Goal: Browse casually

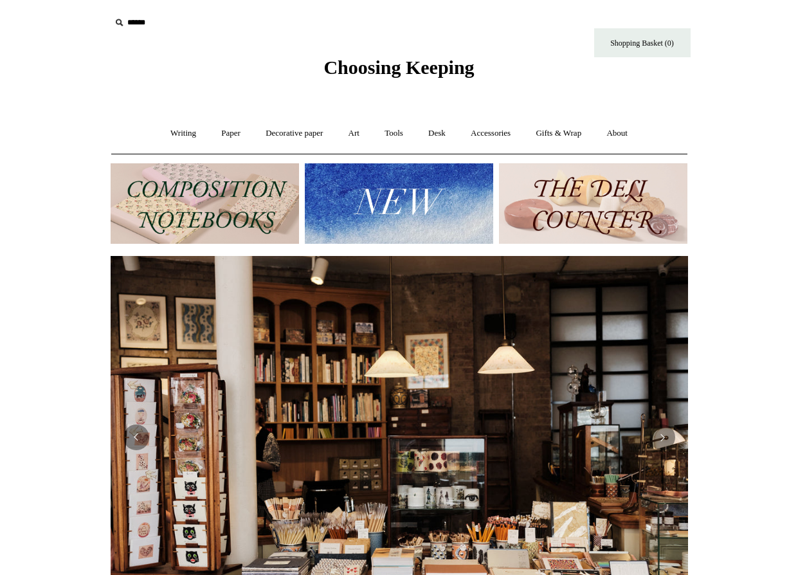
scroll to position [0, 1165]
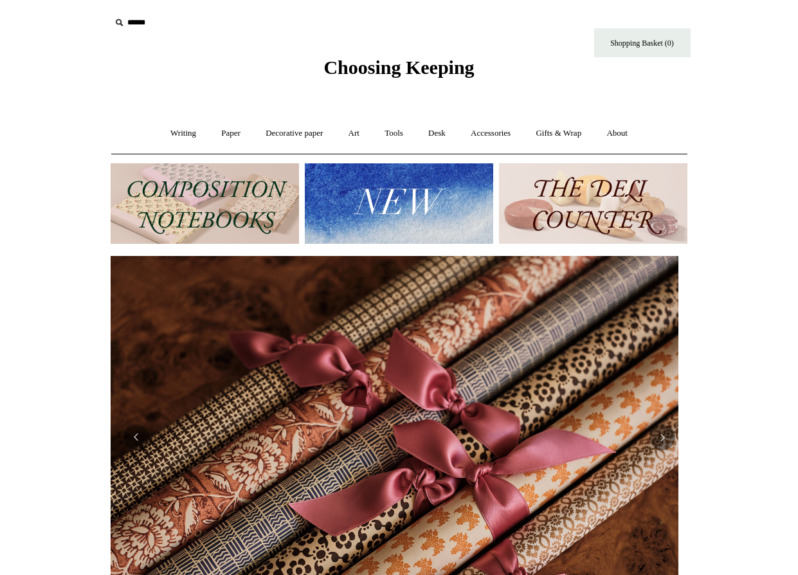
click at [138, 23] on input "text" at bounding box center [190, 23] width 158 height 24
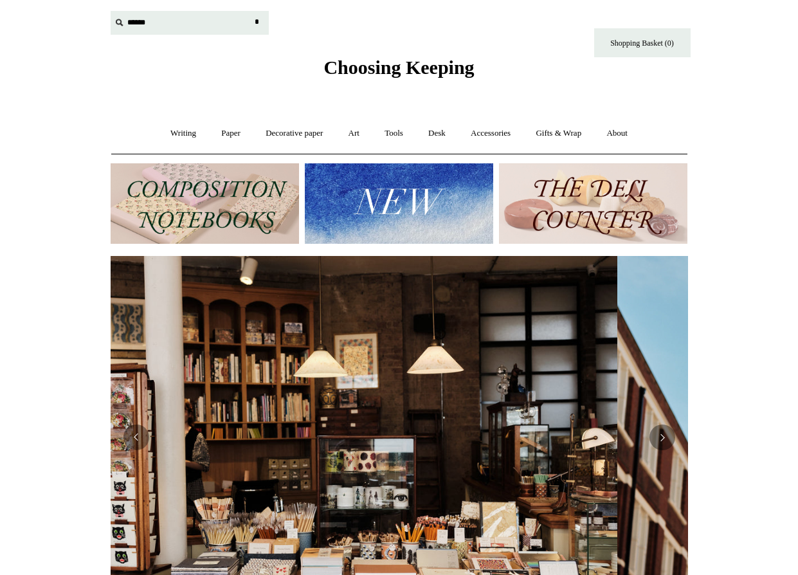
scroll to position [0, 0]
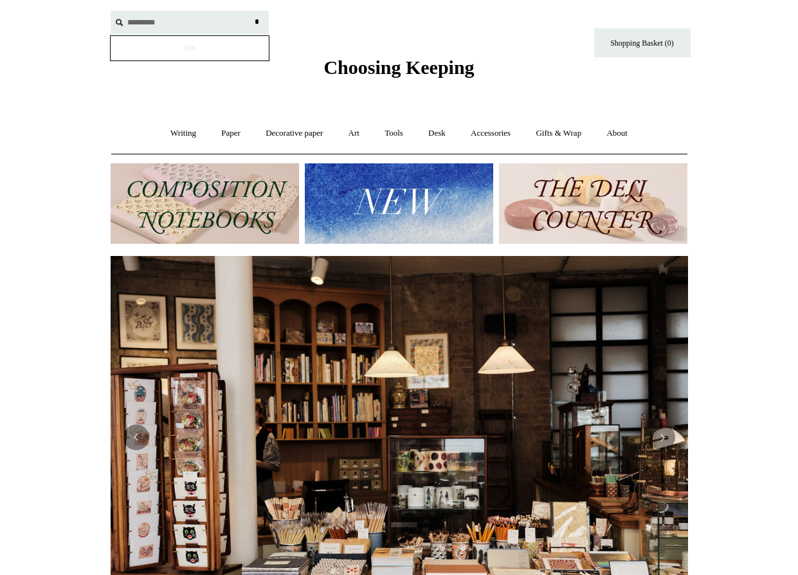
type input "*********"
click at [257, 22] on input "*" at bounding box center [257, 22] width 13 height 23
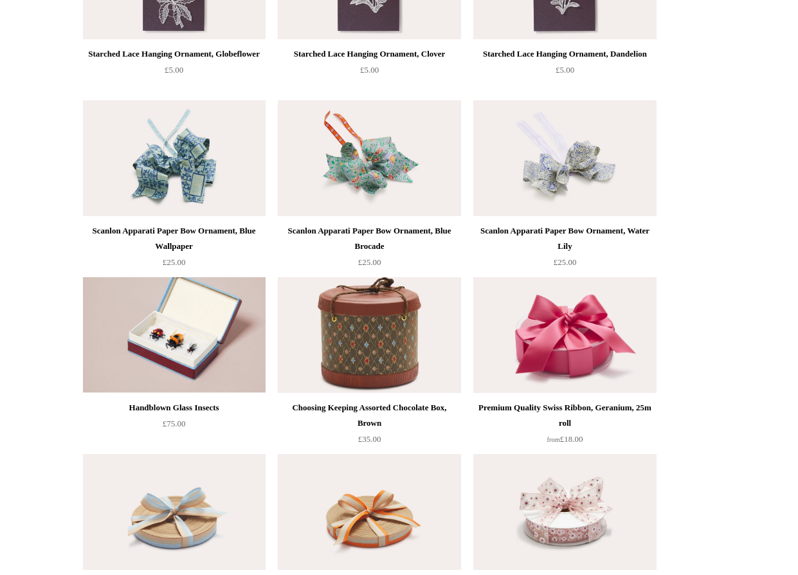
scroll to position [1383, 0]
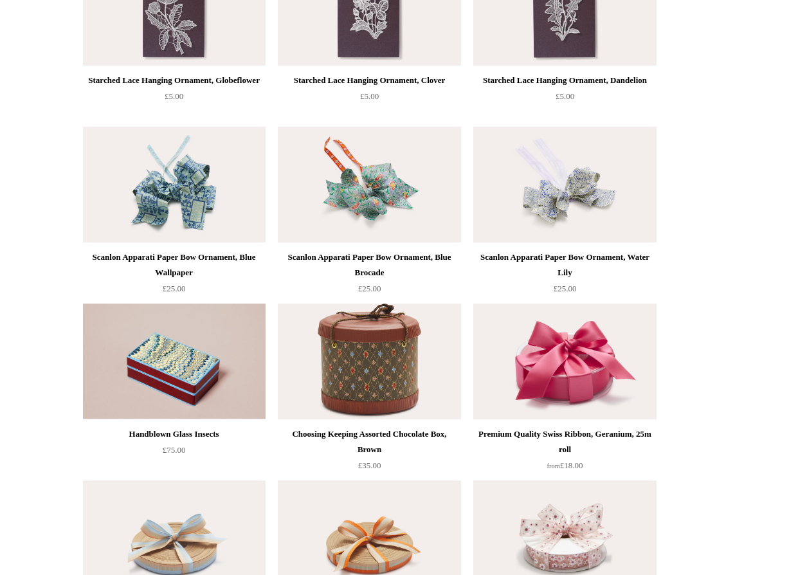
click at [182, 348] on img at bounding box center [174, 362] width 183 height 116
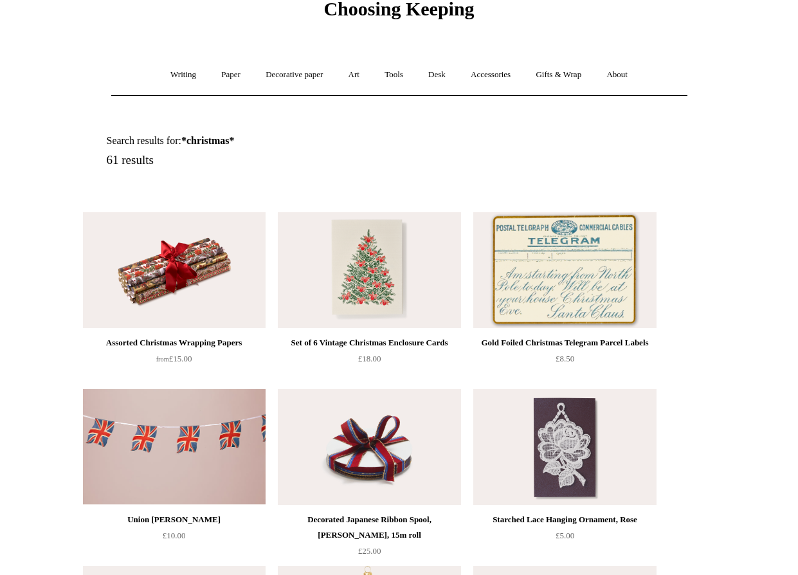
scroll to position [44, 0]
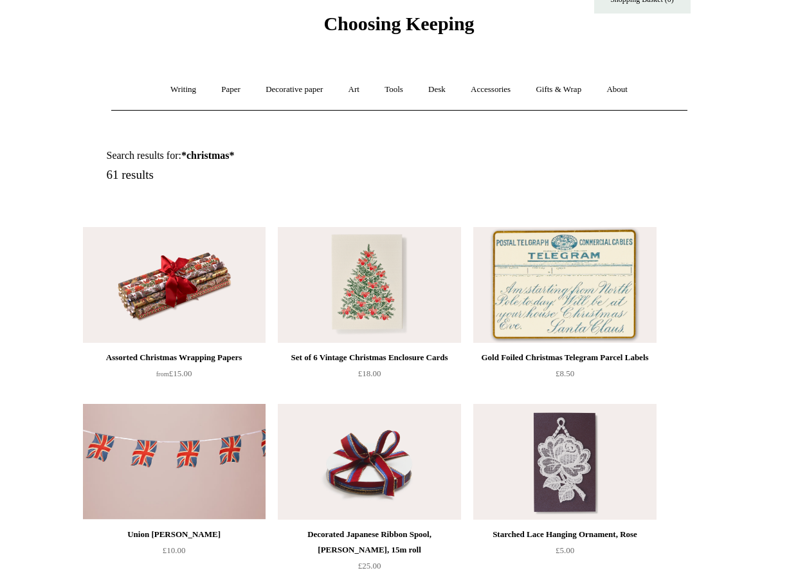
click at [190, 261] on img at bounding box center [174, 285] width 183 height 116
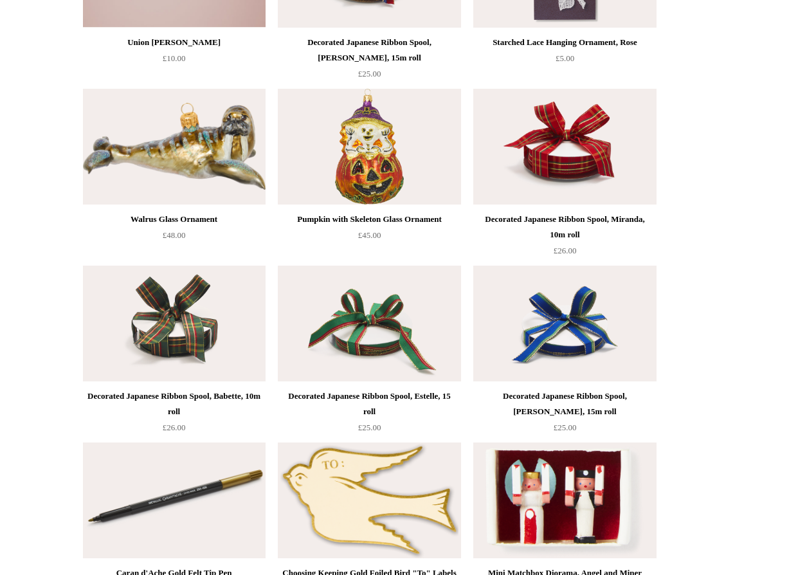
scroll to position [537, 0]
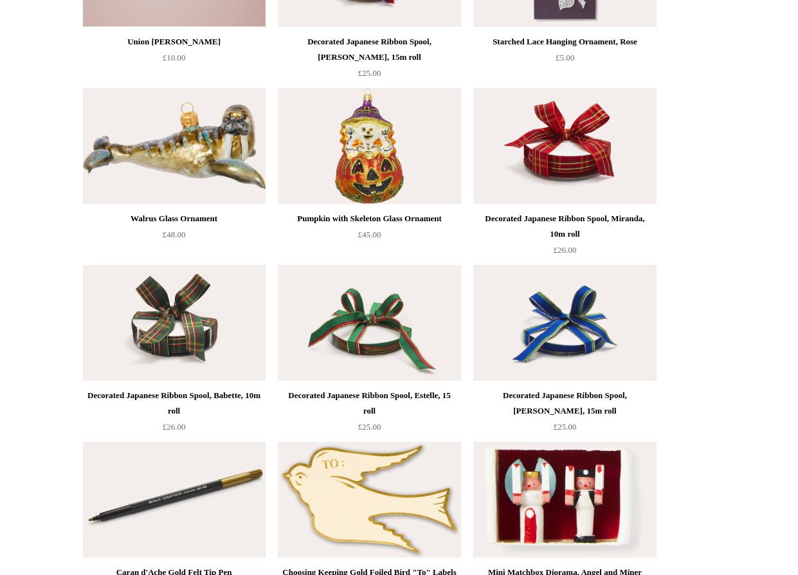
click at [154, 329] on img at bounding box center [174, 323] width 183 height 116
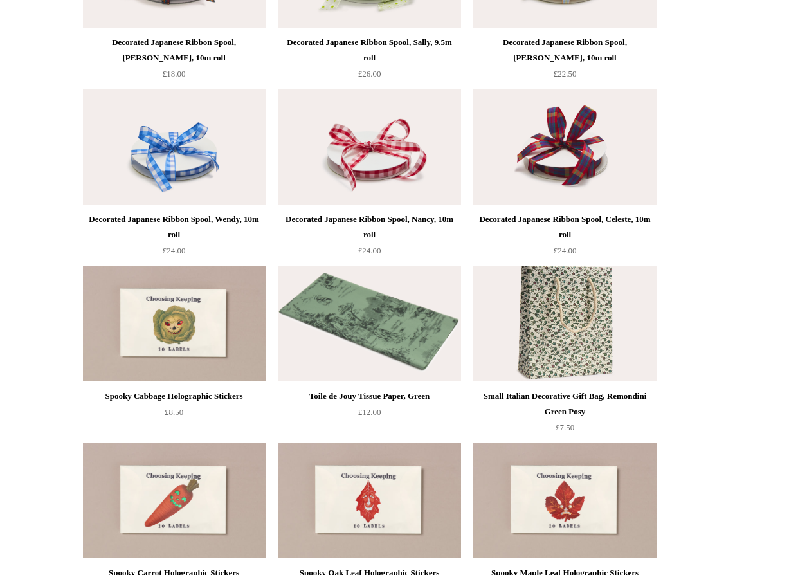
scroll to position [3042, 0]
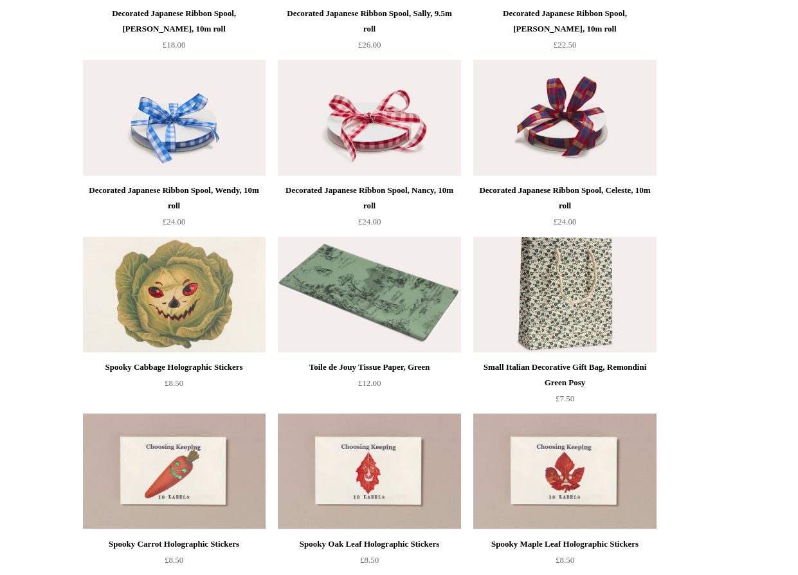
click at [167, 277] on img at bounding box center [174, 295] width 183 height 116
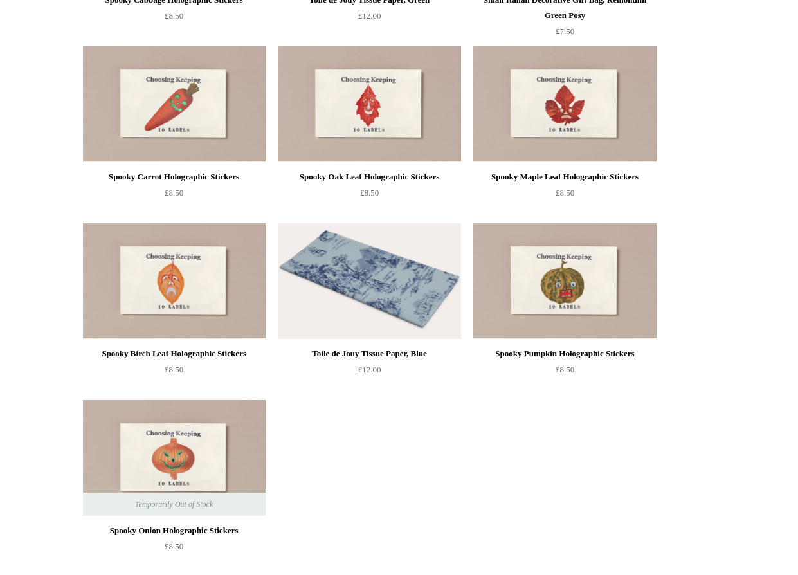
scroll to position [3395, 0]
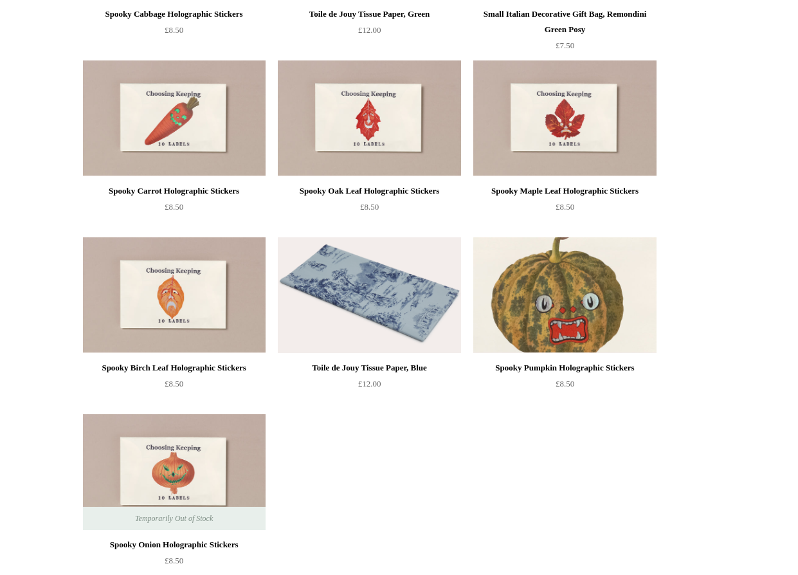
click at [565, 285] on img at bounding box center [565, 295] width 183 height 116
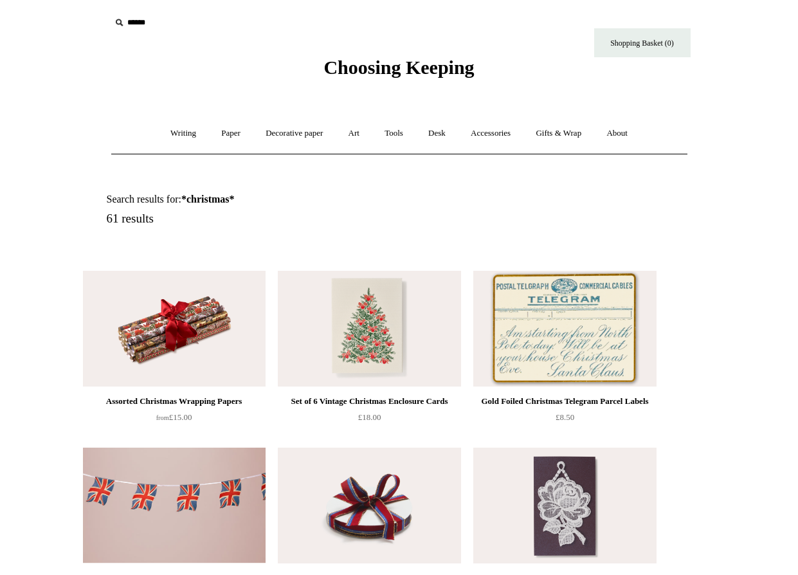
scroll to position [0, 0]
click at [162, 130] on link "Writing +" at bounding box center [183, 133] width 49 height 34
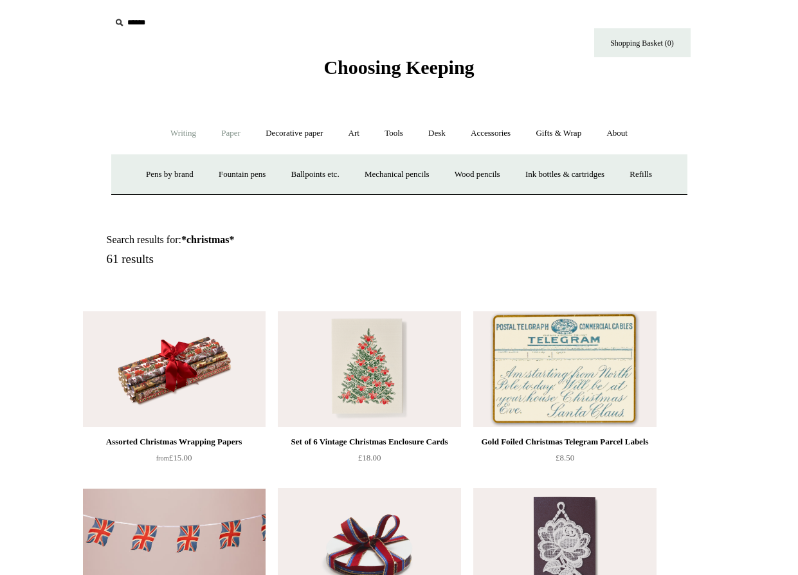
click at [219, 135] on link "Paper +" at bounding box center [231, 133] width 42 height 34
click at [216, 185] on link "Notebooks +" at bounding box center [219, 175] width 59 height 34
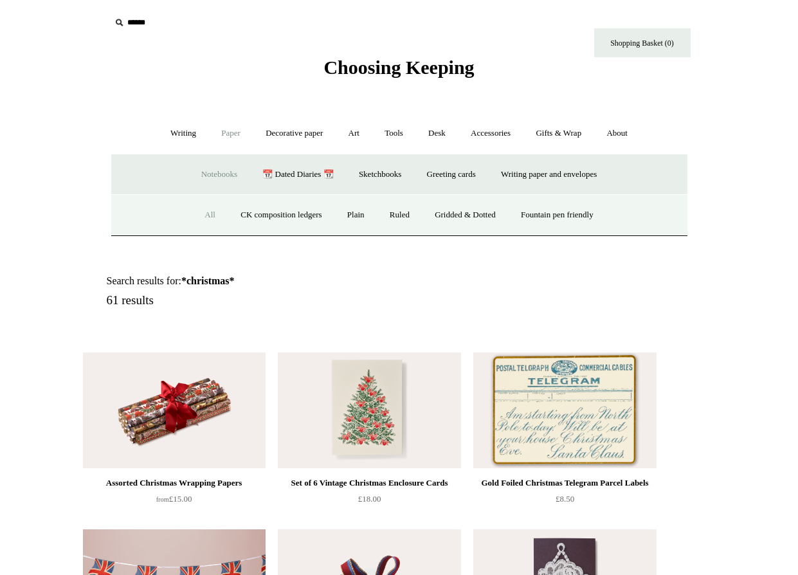
click at [204, 199] on link "All" at bounding box center [210, 215] width 34 height 34
click at [199, 216] on link "All" at bounding box center [210, 215] width 34 height 34
click at [509, 132] on link "Accessories +" at bounding box center [490, 133] width 63 height 34
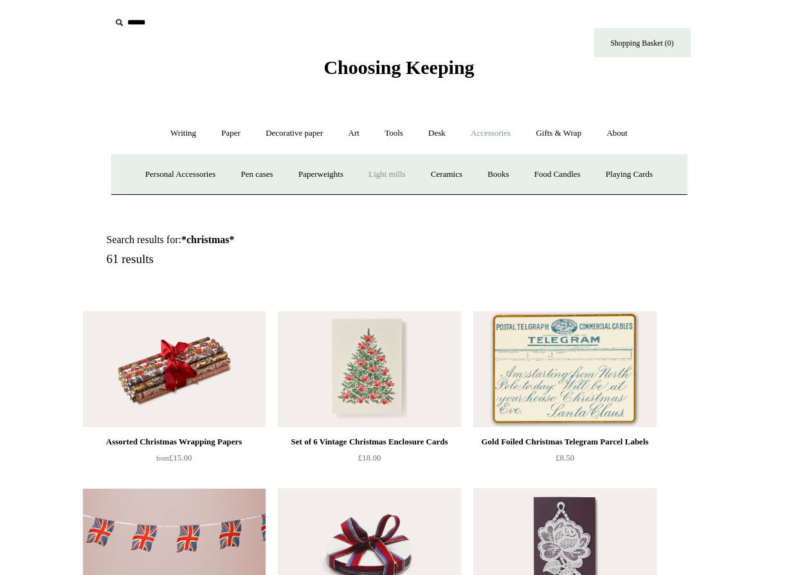
click at [378, 176] on link "Light mills" at bounding box center [387, 175] width 60 height 34
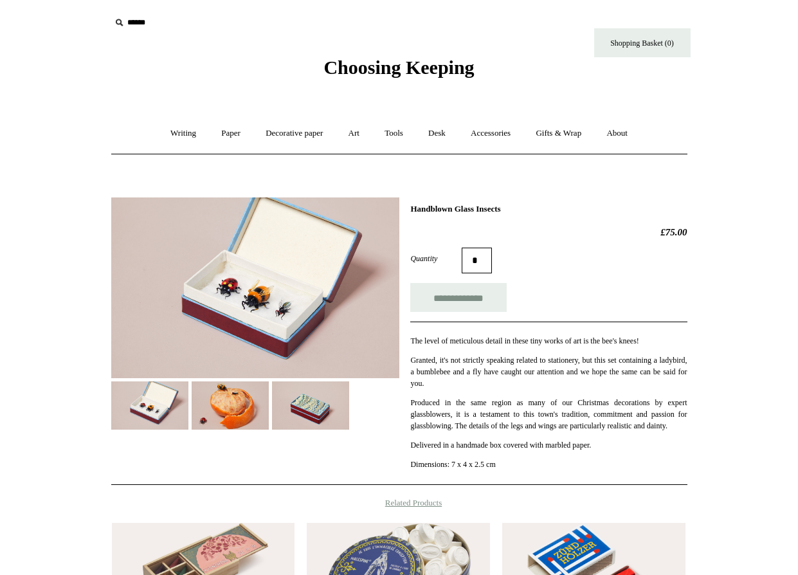
click at [232, 313] on img at bounding box center [255, 288] width 288 height 181
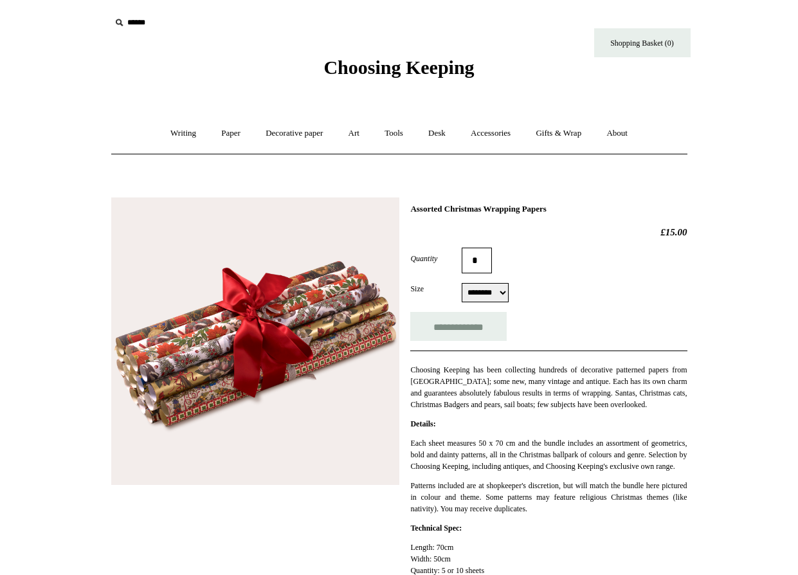
select select "*********"
click at [484, 263] on input "*" at bounding box center [477, 261] width 30 height 26
type input "*"
click at [477, 331] on input "**********" at bounding box center [458, 326] width 97 height 29
type input "**********"
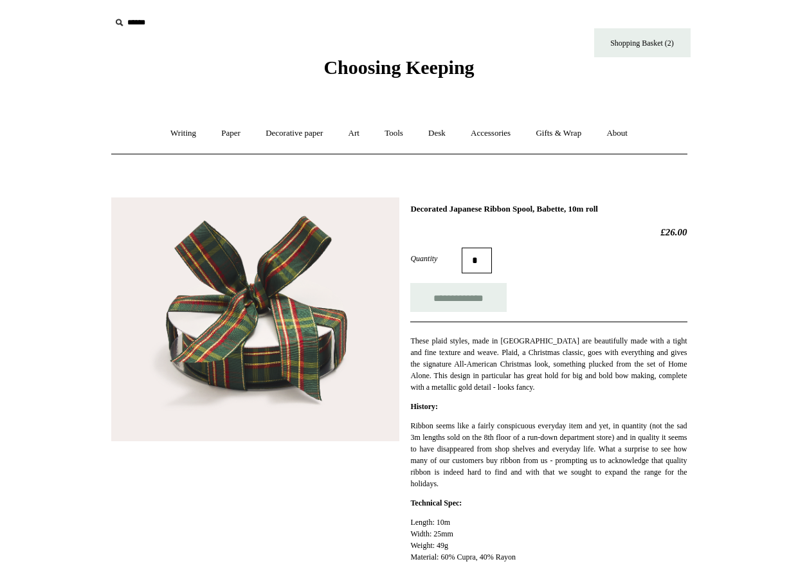
click at [475, 267] on input "*" at bounding box center [477, 261] width 30 height 26
click at [461, 299] on input "**********" at bounding box center [458, 297] width 97 height 29
type input "**********"
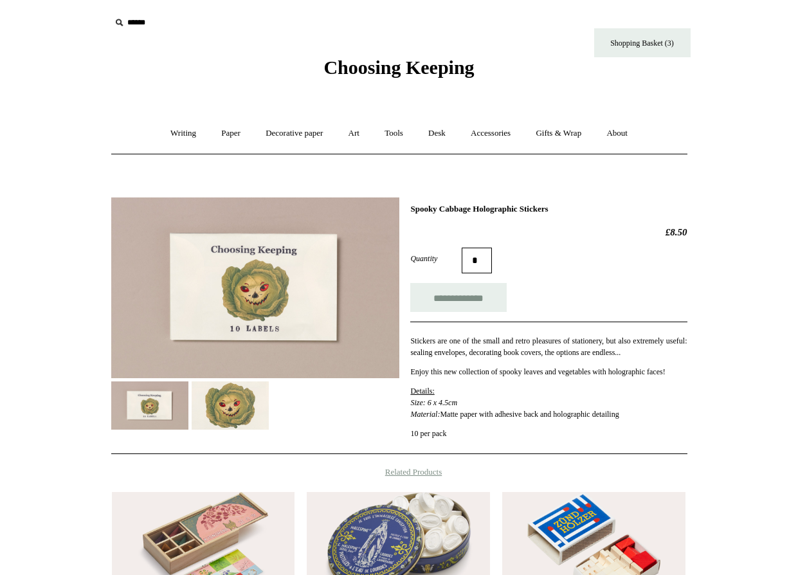
click at [217, 425] on img at bounding box center [230, 406] width 77 height 48
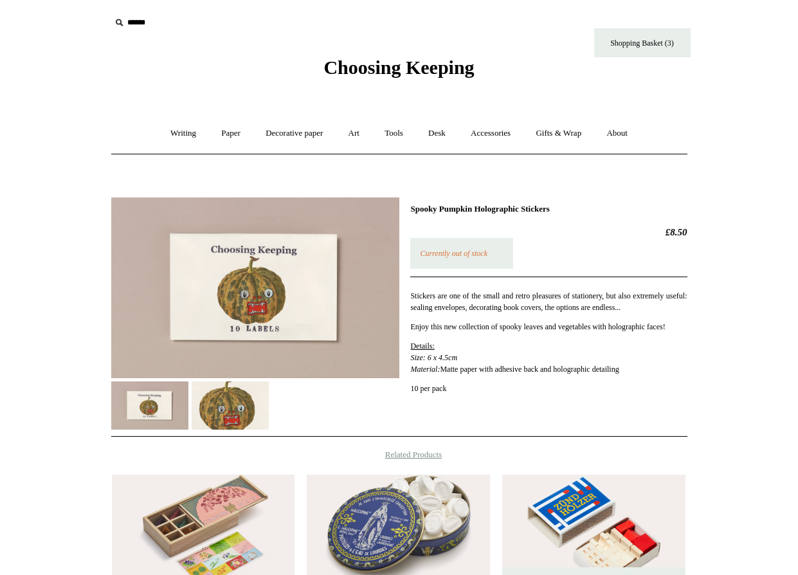
click at [152, 404] on img at bounding box center [149, 406] width 77 height 48
click at [218, 278] on img at bounding box center [255, 288] width 288 height 181
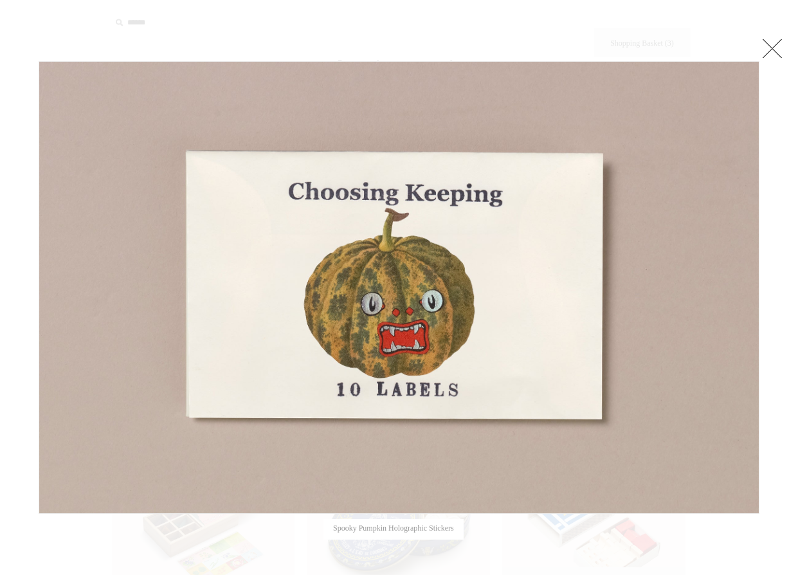
click at [775, 57] on link at bounding box center [773, 48] width 26 height 26
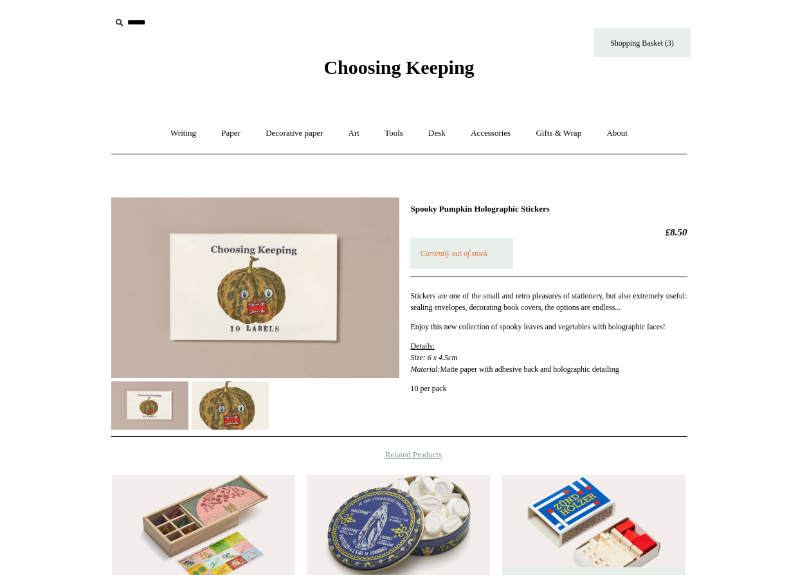
click at [561, 307] on p "Stickers are one of the small and retro pleasures of stationery, but also extre…" at bounding box center [548, 301] width 277 height 23
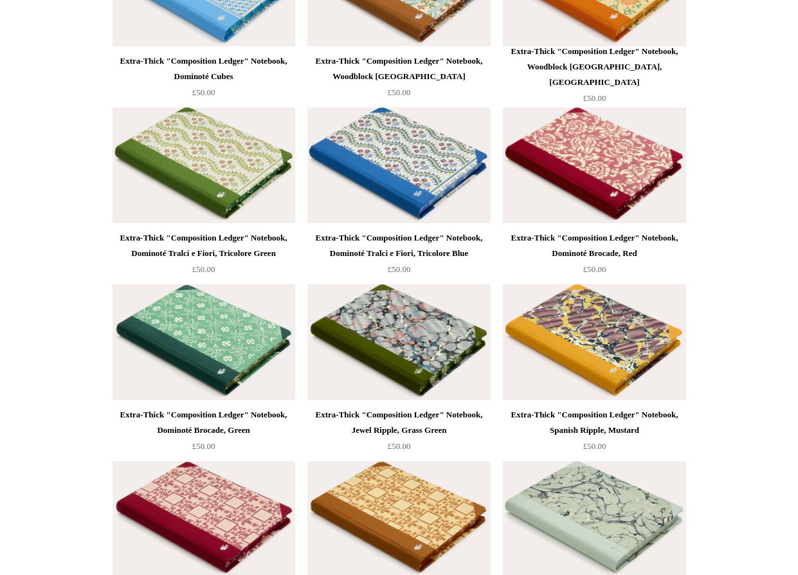
scroll to position [9965, 0]
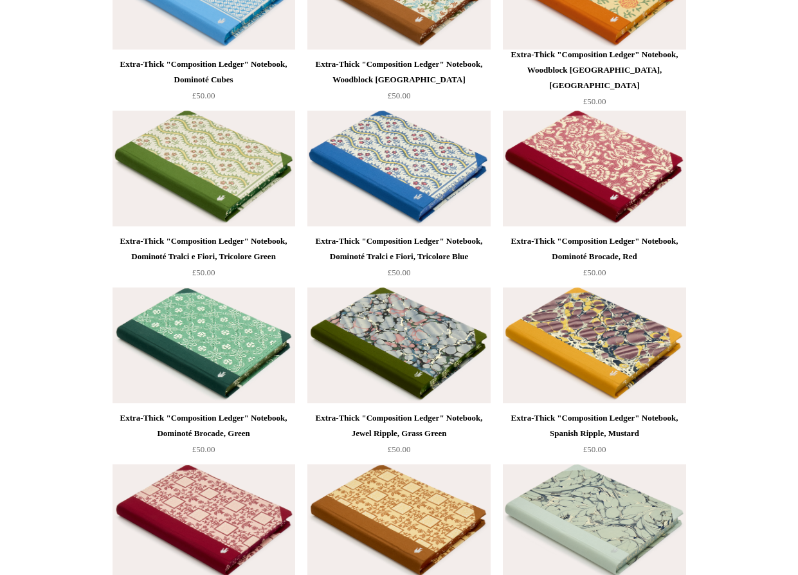
click at [130, 174] on img at bounding box center [204, 169] width 183 height 116
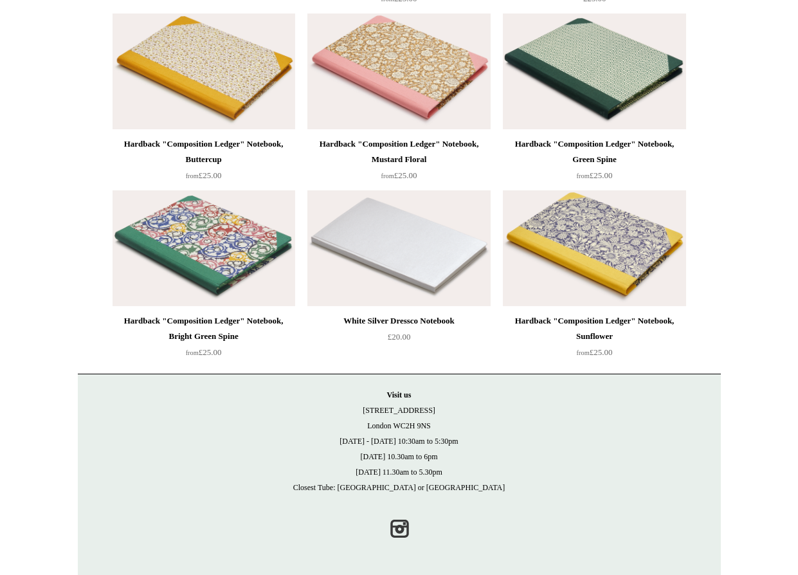
scroll to position [11123, 0]
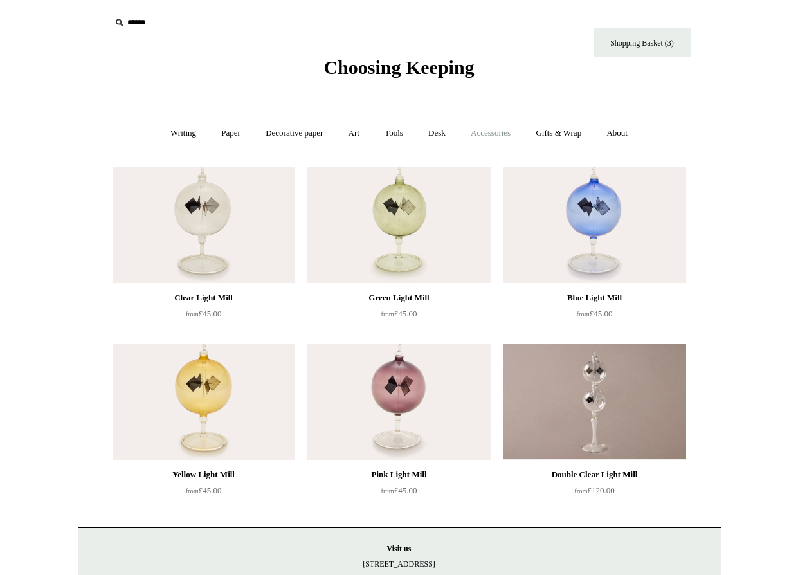
click at [506, 128] on link "Accessories +" at bounding box center [490, 133] width 63 height 34
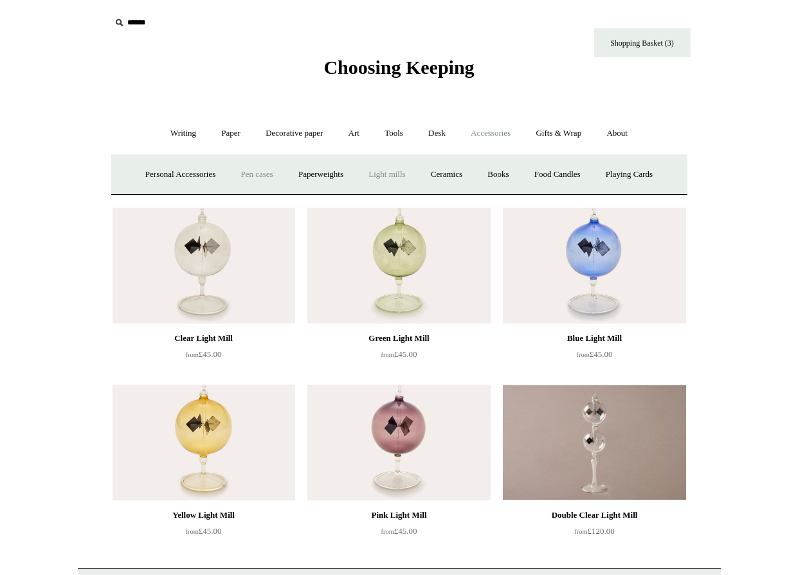
click at [264, 169] on link "Pen cases" at bounding box center [256, 175] width 55 height 34
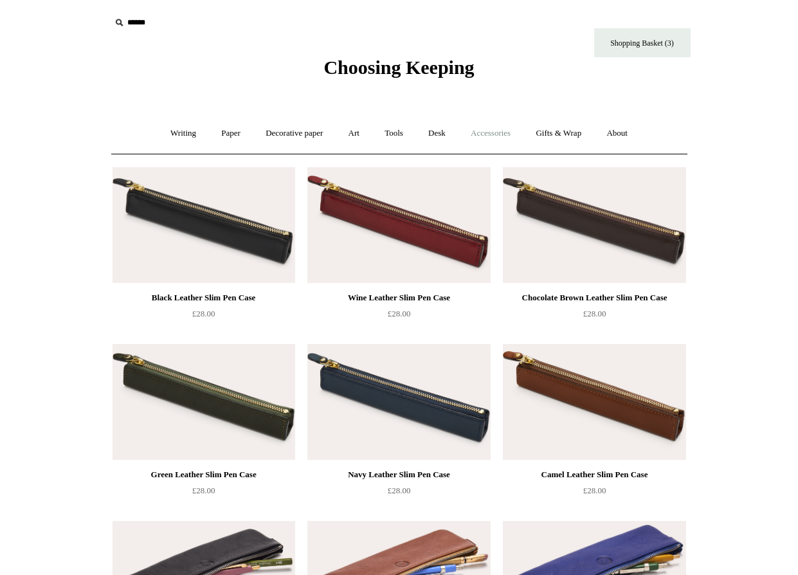
click at [493, 139] on link "Accessories +" at bounding box center [490, 133] width 63 height 34
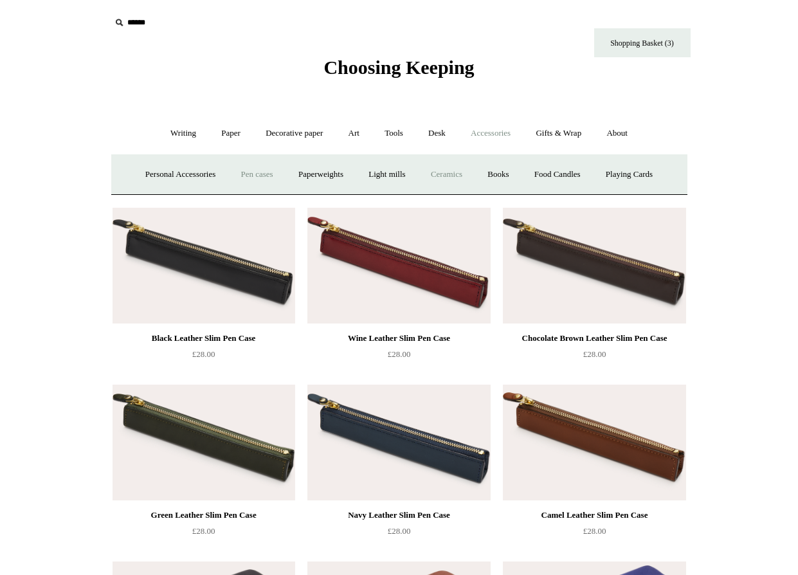
click at [443, 173] on link "Ceramics +" at bounding box center [447, 175] width 55 height 34
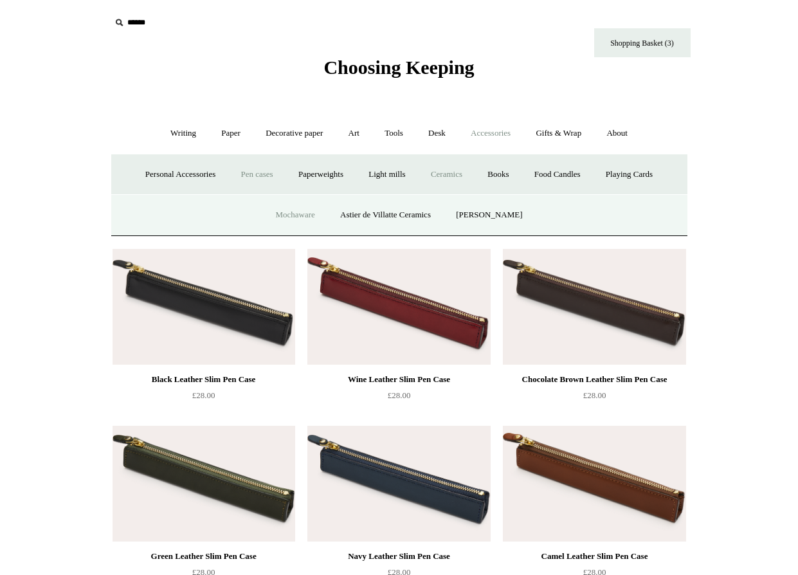
click at [302, 221] on link "Mochaware" at bounding box center [295, 215] width 62 height 34
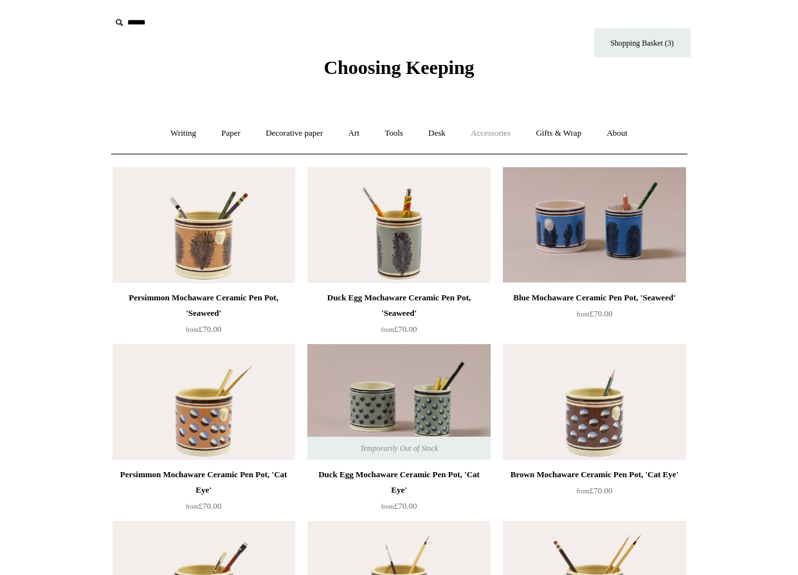
click at [484, 136] on link "Accessories +" at bounding box center [490, 133] width 63 height 34
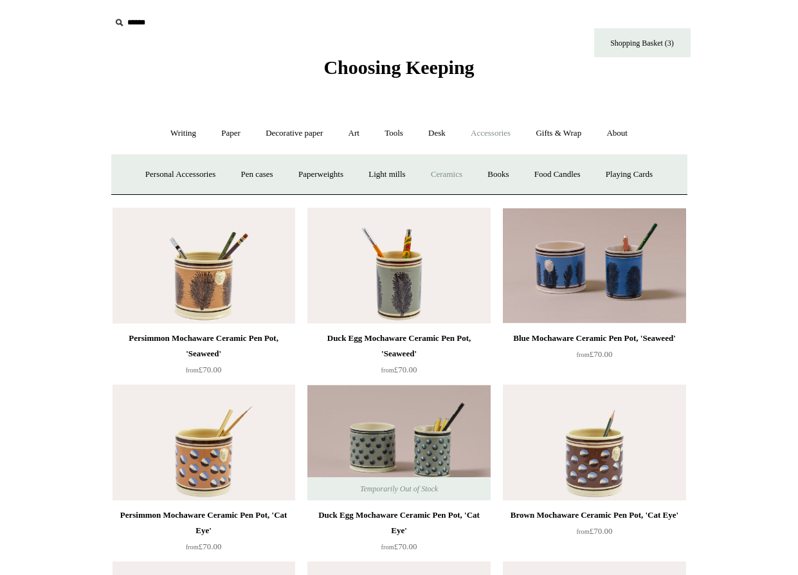
click at [445, 170] on link "Ceramics +" at bounding box center [447, 175] width 55 height 34
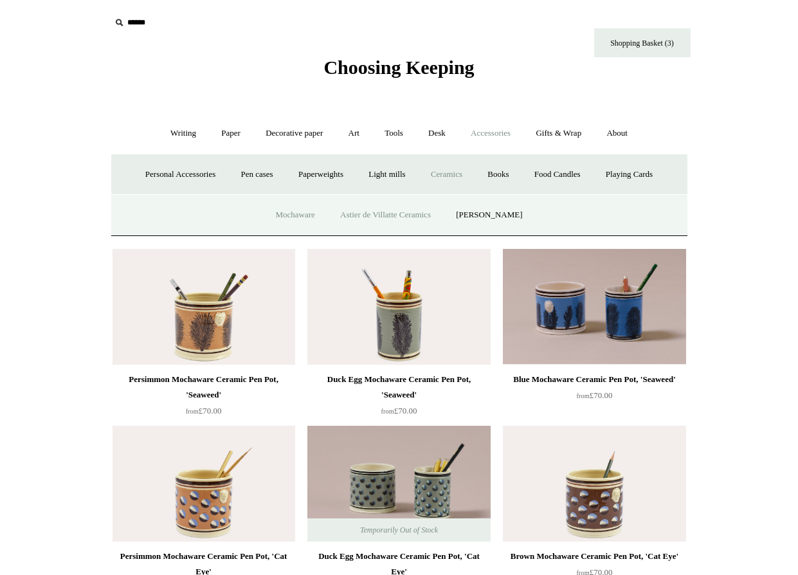
click at [374, 216] on link "Astier de Villatte Ceramics" at bounding box center [386, 215] width 114 height 34
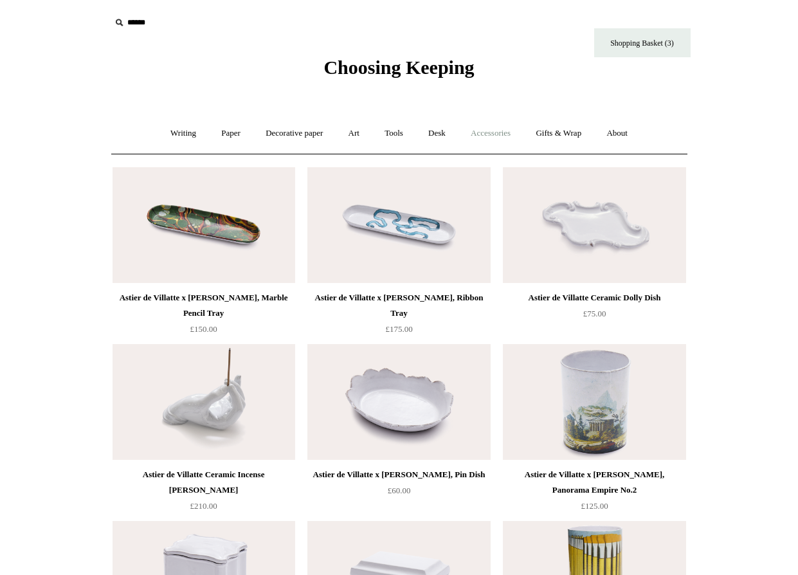
click at [503, 137] on link "Accessories +" at bounding box center [490, 133] width 63 height 34
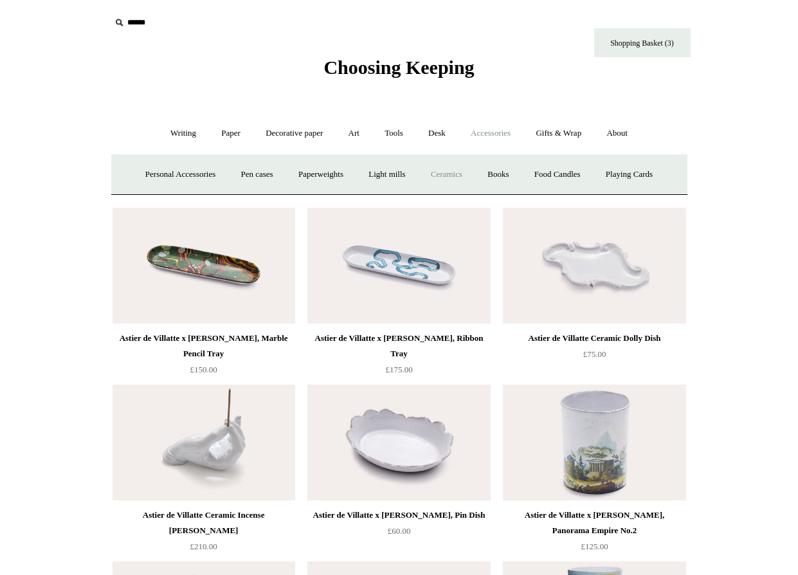
click at [445, 177] on link "Ceramics +" at bounding box center [447, 175] width 55 height 34
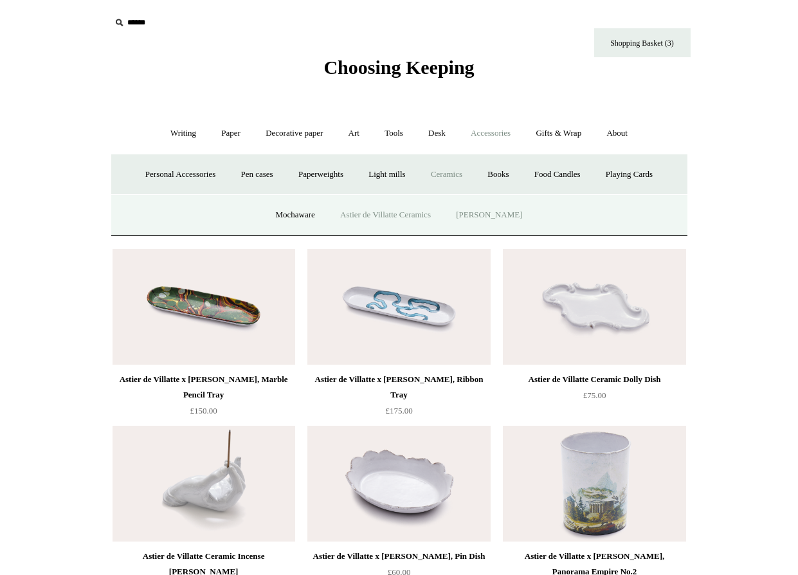
click at [477, 211] on link "[PERSON_NAME]" at bounding box center [489, 215] width 89 height 34
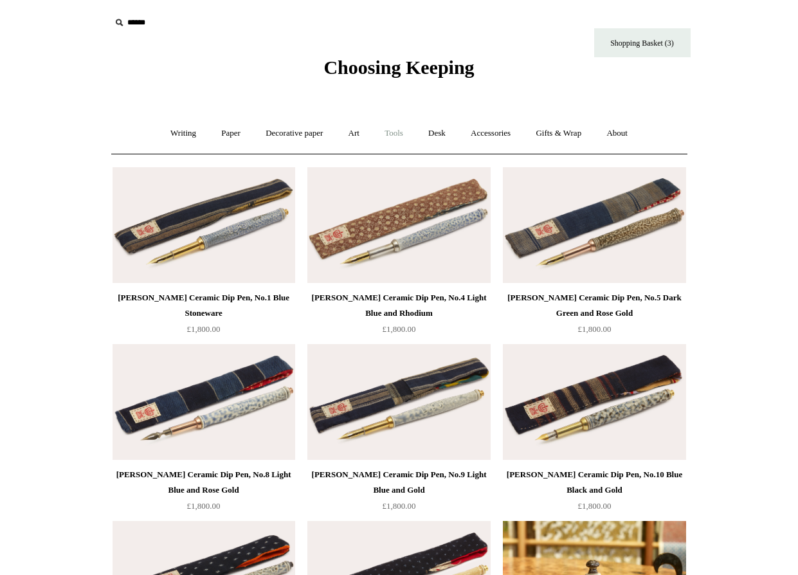
click at [391, 135] on link "Tools +" at bounding box center [394, 133] width 42 height 34
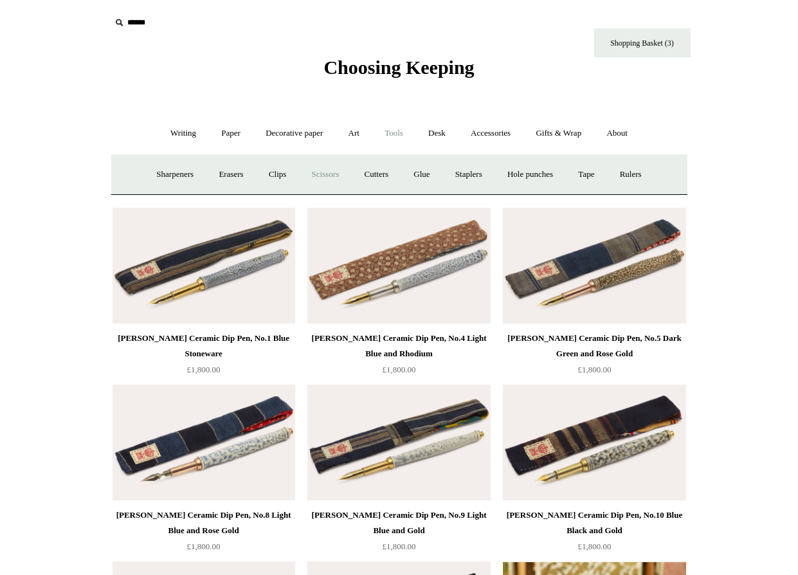
click at [317, 172] on link "Scissors" at bounding box center [325, 175] width 51 height 34
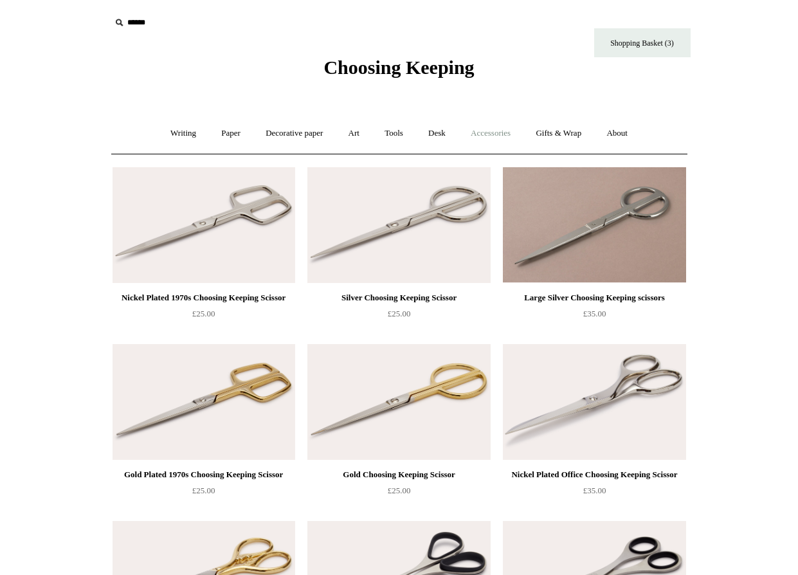
click at [476, 133] on link "Accessories +" at bounding box center [490, 133] width 63 height 34
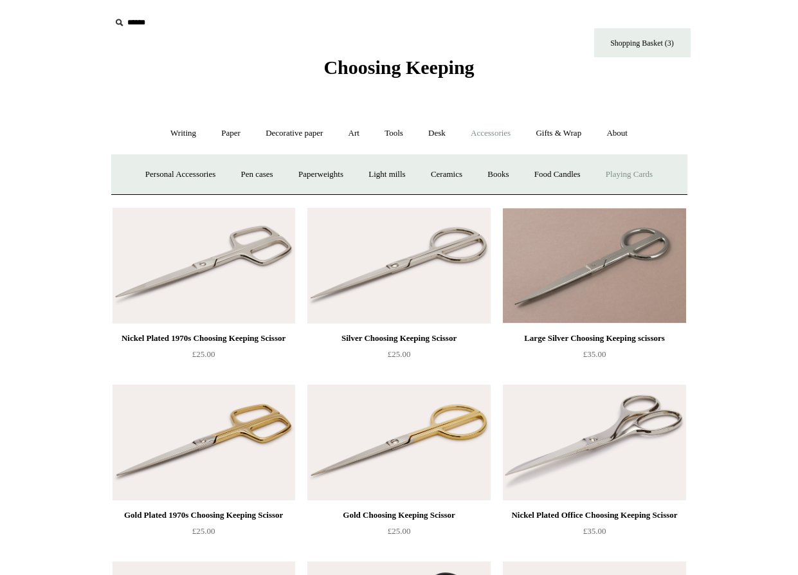
click at [641, 171] on link "Playing Cards" at bounding box center [630, 175] width 70 height 34
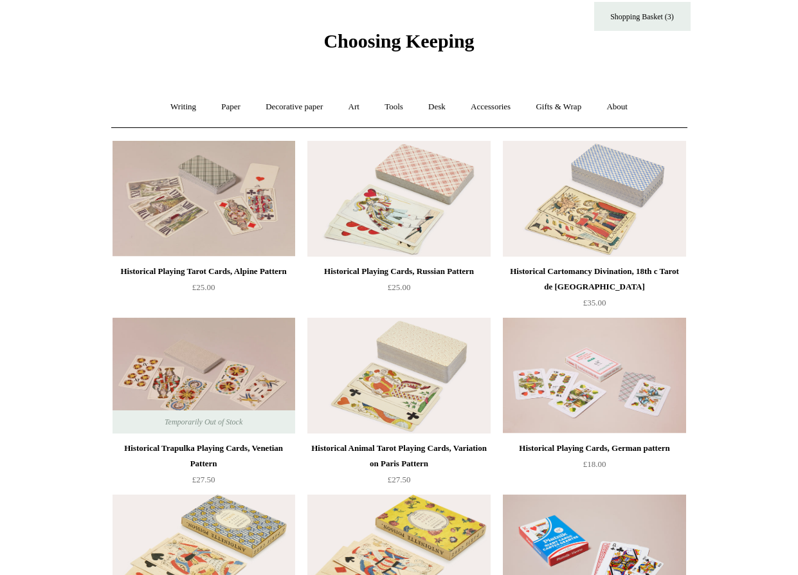
scroll to position [16, 0]
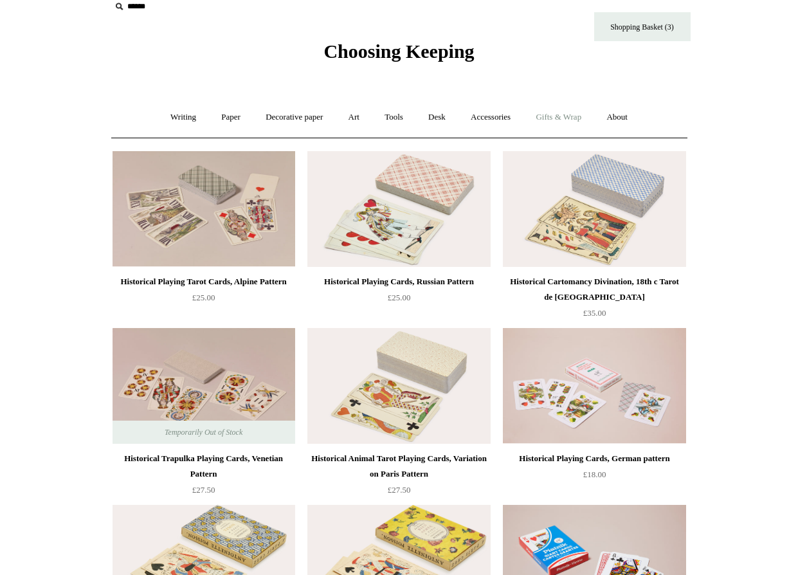
click at [564, 117] on link "Gifts & Wrap +" at bounding box center [558, 117] width 69 height 34
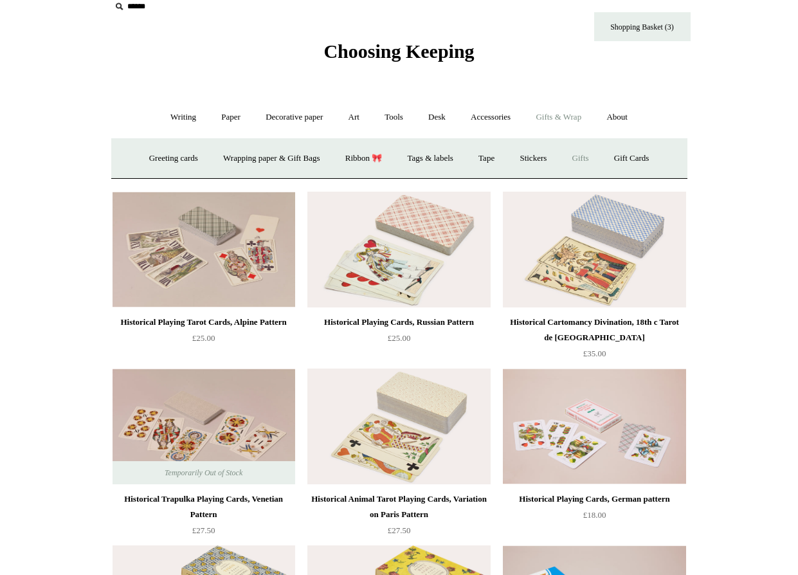
click at [594, 155] on link "Gifts +" at bounding box center [581, 159] width 40 height 34
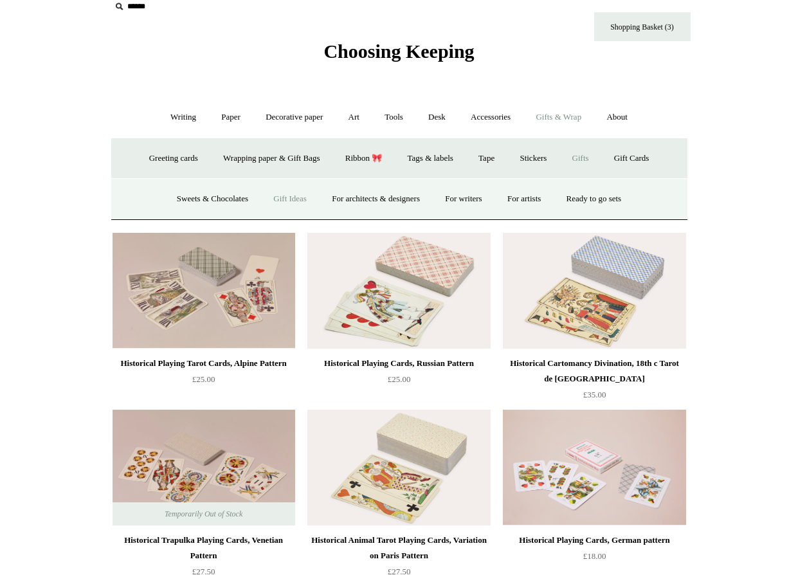
click at [287, 194] on link "Gift Ideas" at bounding box center [290, 199] width 57 height 34
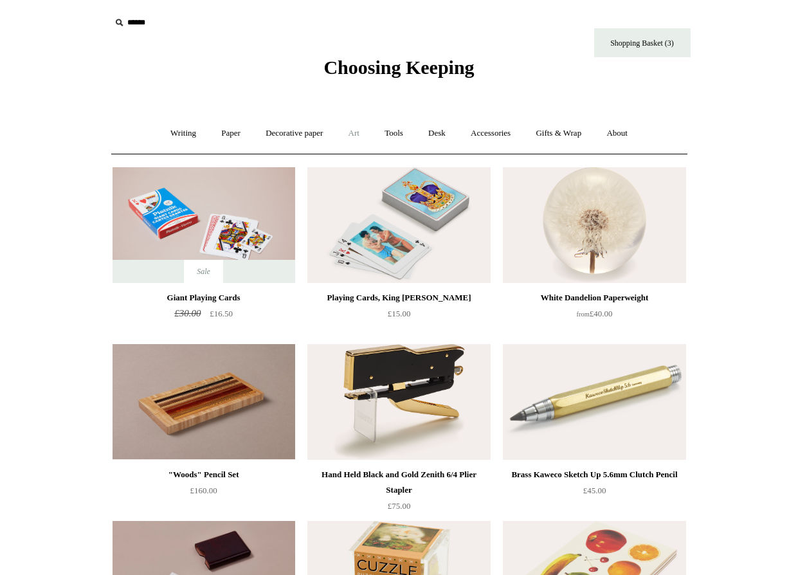
click at [356, 126] on link "Art +" at bounding box center [354, 133] width 34 height 34
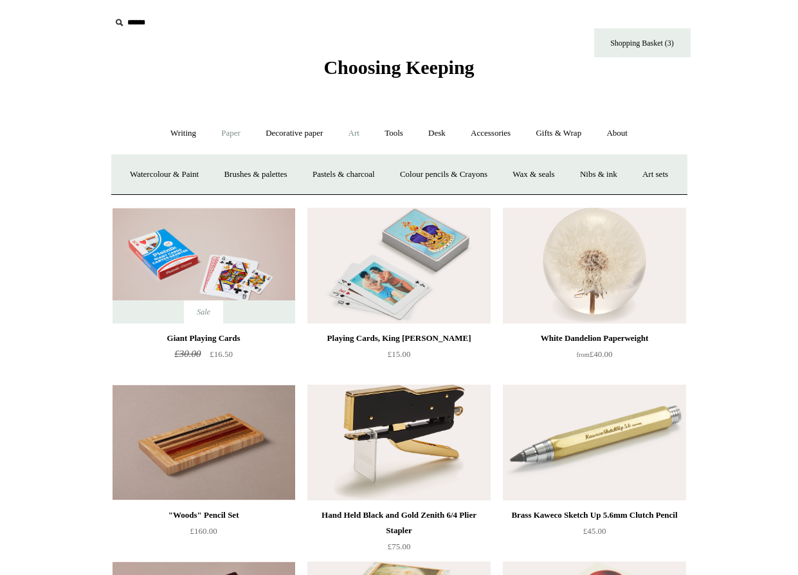
click at [222, 138] on link "Paper +" at bounding box center [231, 133] width 42 height 34
click at [506, 129] on link "Accessories +" at bounding box center [490, 133] width 63 height 34
click at [512, 172] on link "Books" at bounding box center [498, 175] width 44 height 34
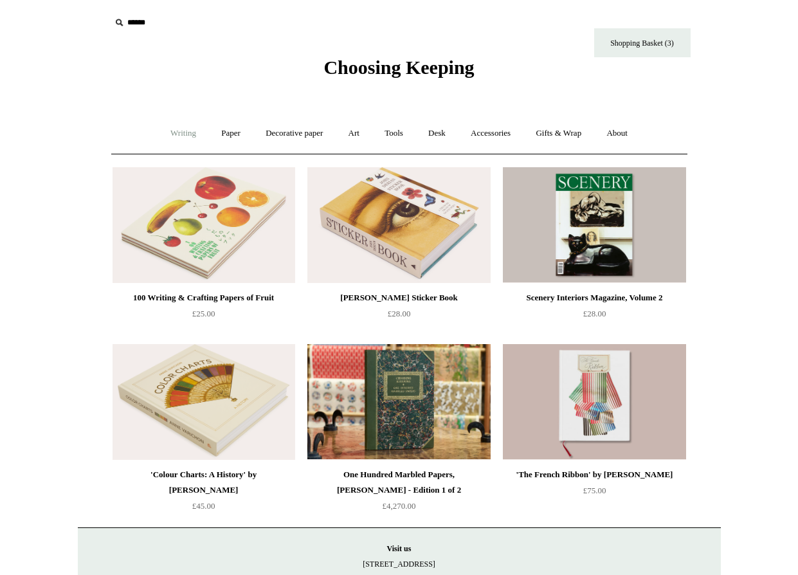
click at [185, 133] on link "Writing +" at bounding box center [183, 133] width 49 height 34
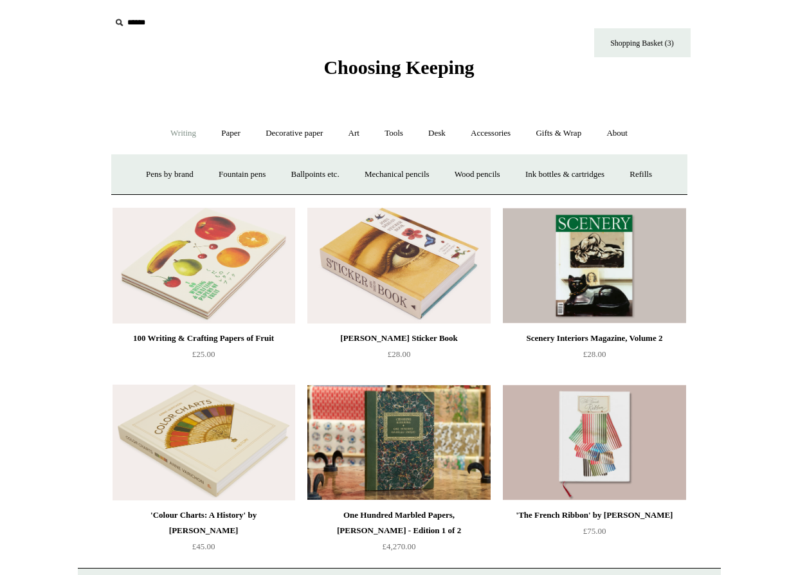
click at [387, 84] on body "Menu Choosing Keeping * Shipping Information Shopping Basket (3) * ⤺ -" at bounding box center [399, 385] width 643 height 770
click at [389, 73] on span "Choosing Keeping" at bounding box center [399, 67] width 151 height 21
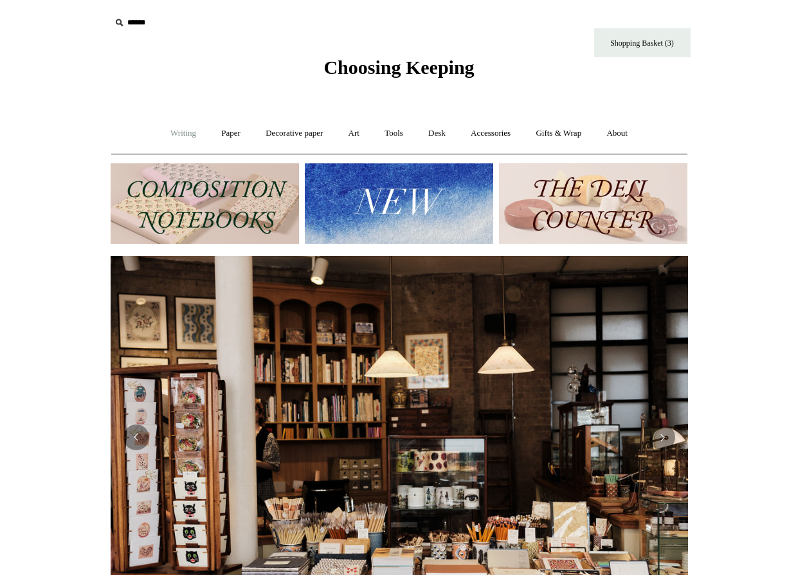
click at [181, 135] on link "Writing +" at bounding box center [183, 133] width 49 height 34
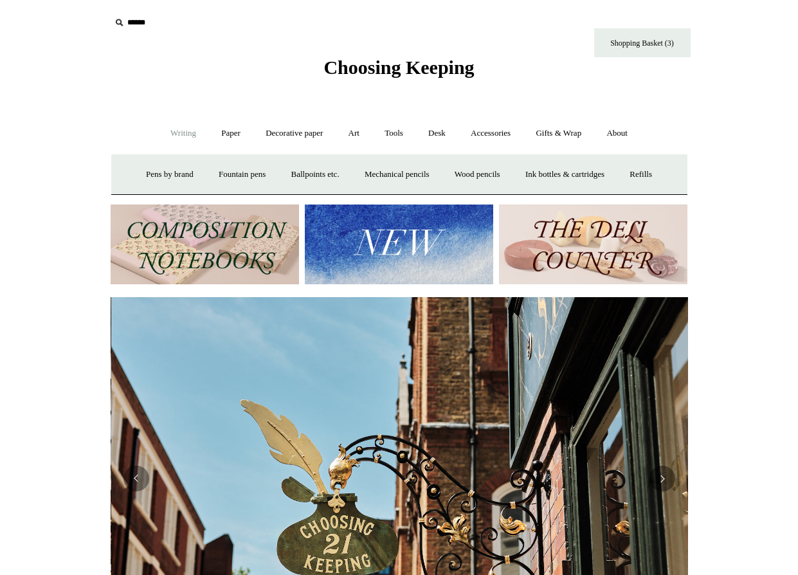
scroll to position [0, 578]
click at [219, 132] on link "Paper +" at bounding box center [231, 133] width 42 height 34
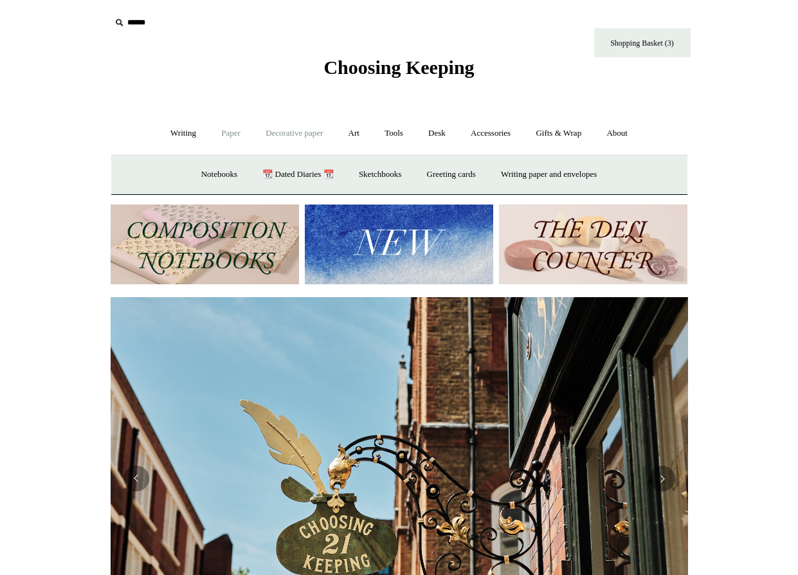
click at [297, 132] on link "Decorative paper +" at bounding box center [294, 133] width 80 height 34
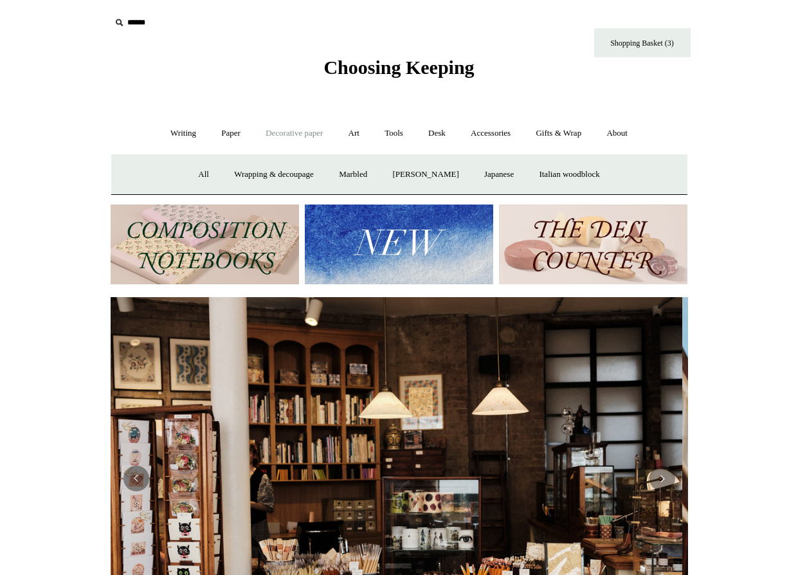
scroll to position [0, 0]
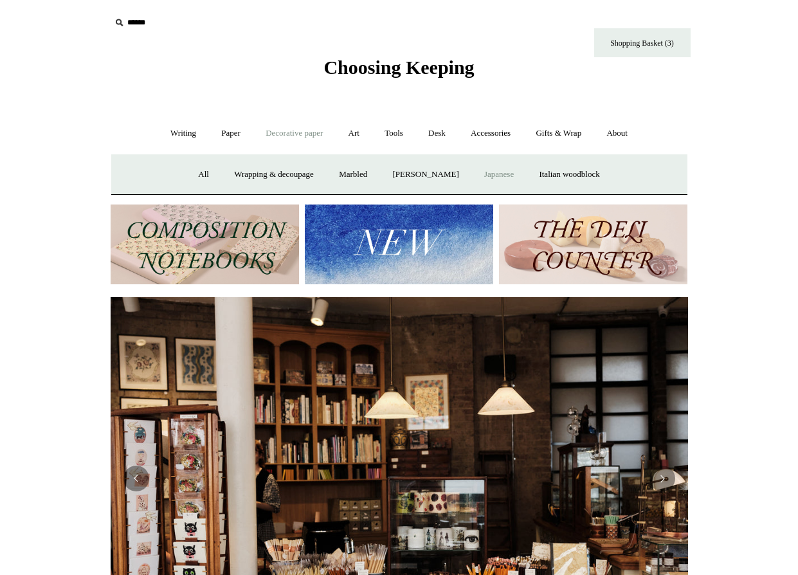
click at [499, 178] on link "Japanese" at bounding box center [499, 175] width 53 height 34
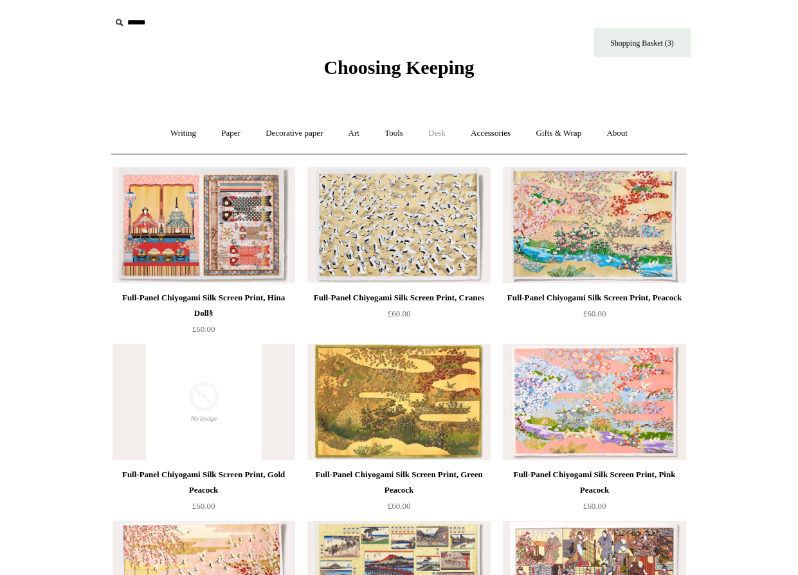
click at [449, 135] on link "Desk +" at bounding box center [437, 133] width 41 height 34
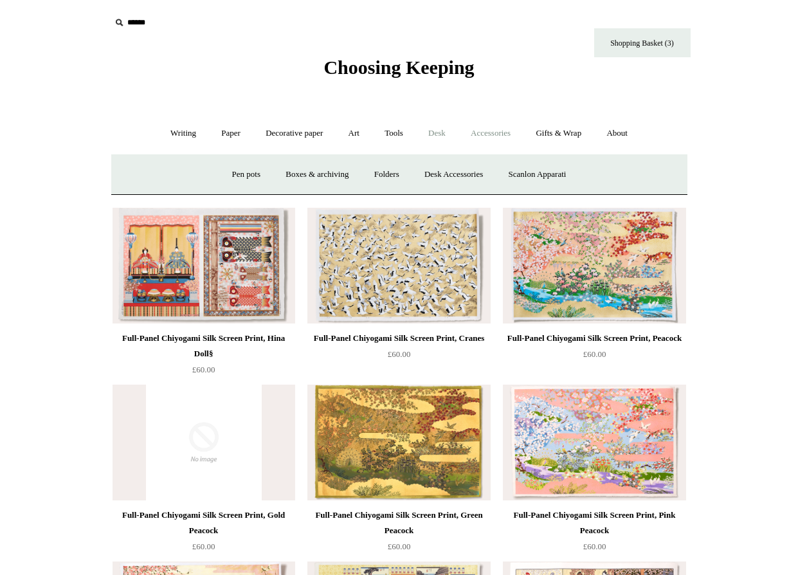
click at [492, 137] on link "Accessories +" at bounding box center [490, 133] width 63 height 34
click at [559, 137] on link "Gifts & Wrap +" at bounding box center [558, 133] width 69 height 34
click at [158, 171] on link "Greeting cards +" at bounding box center [174, 175] width 72 height 34
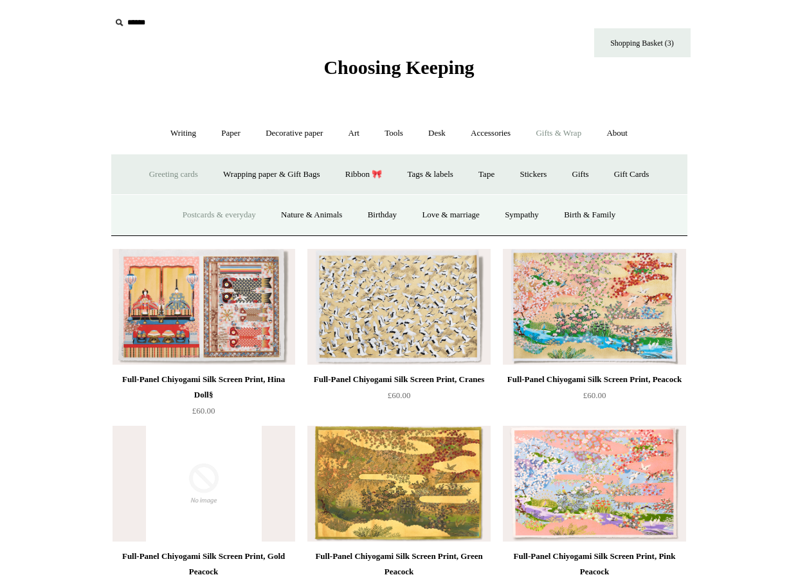
click at [183, 211] on link "Postcards & everyday" at bounding box center [219, 215] width 97 height 34
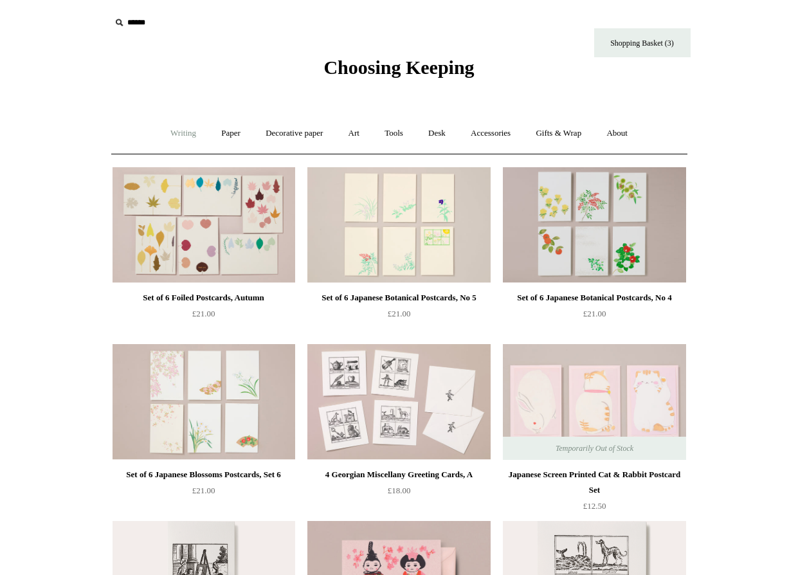
click at [163, 134] on link "Writing +" at bounding box center [183, 133] width 49 height 34
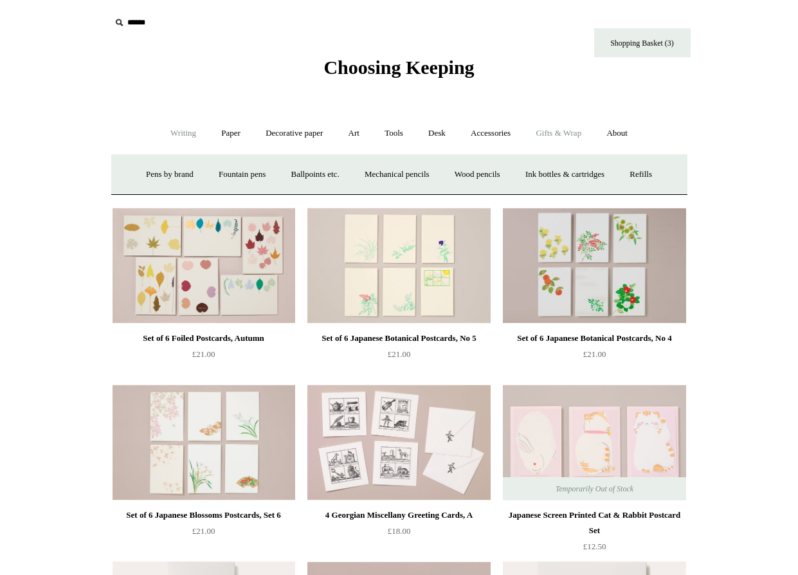
click at [546, 133] on link "Gifts & Wrap +" at bounding box center [558, 133] width 69 height 34
click at [157, 166] on link "Greeting cards +" at bounding box center [174, 175] width 72 height 34
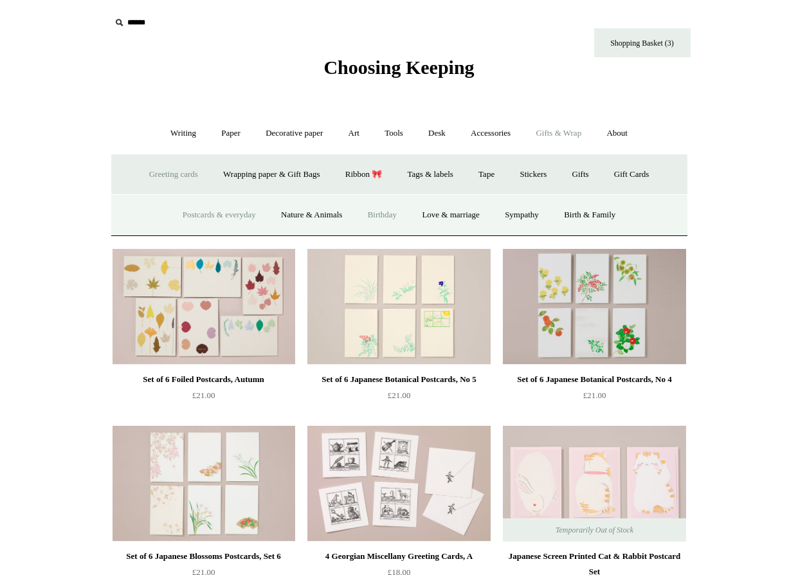
click at [386, 209] on link "Birthday" at bounding box center [382, 215] width 53 height 34
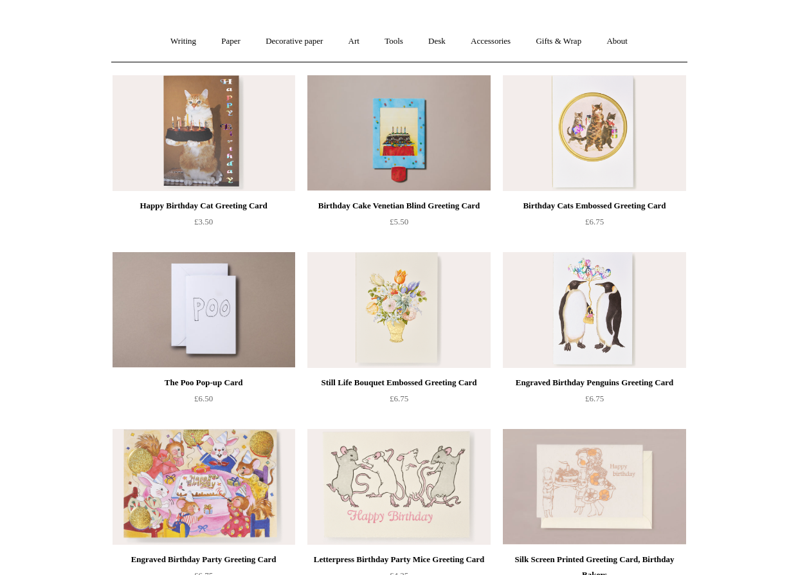
scroll to position [145, 0]
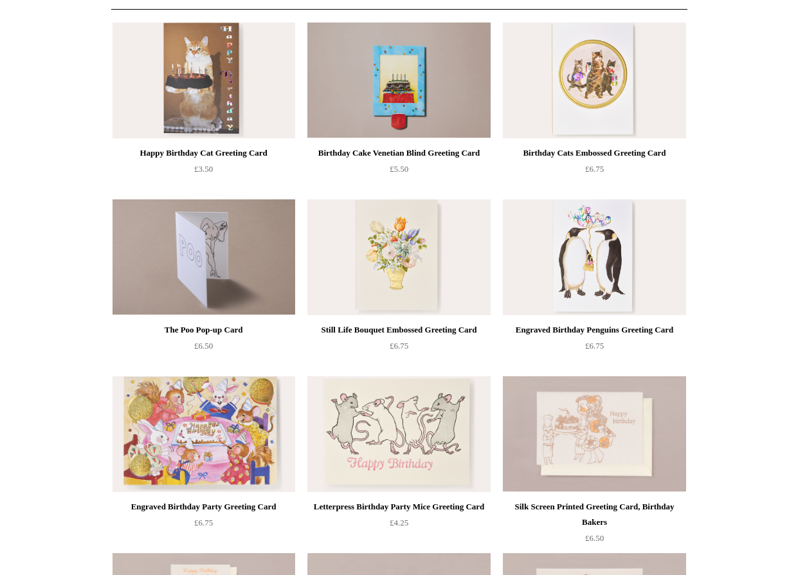
click at [272, 255] on img at bounding box center [204, 257] width 183 height 116
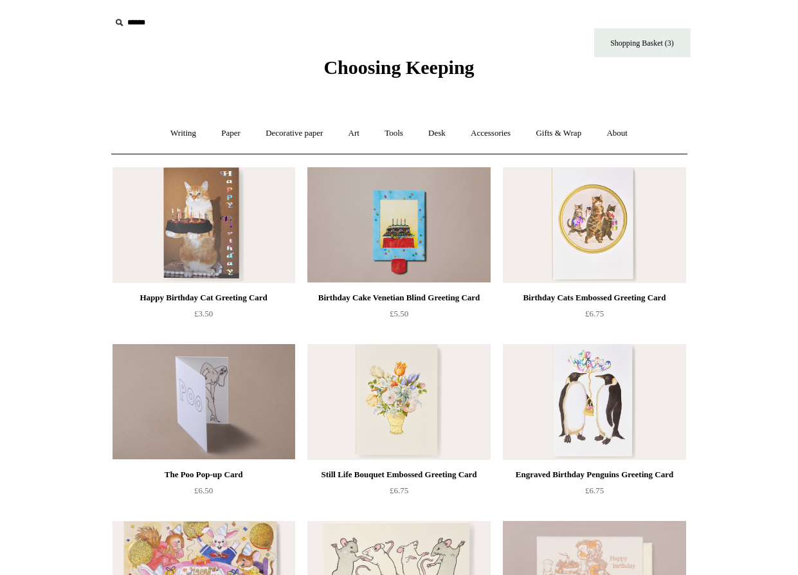
scroll to position [0, 0]
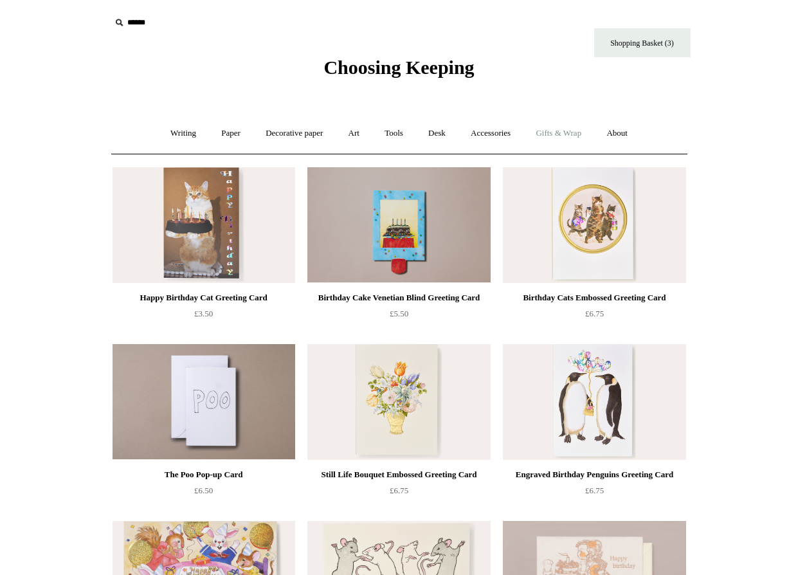
click at [555, 133] on link "Gifts & Wrap +" at bounding box center [558, 133] width 69 height 34
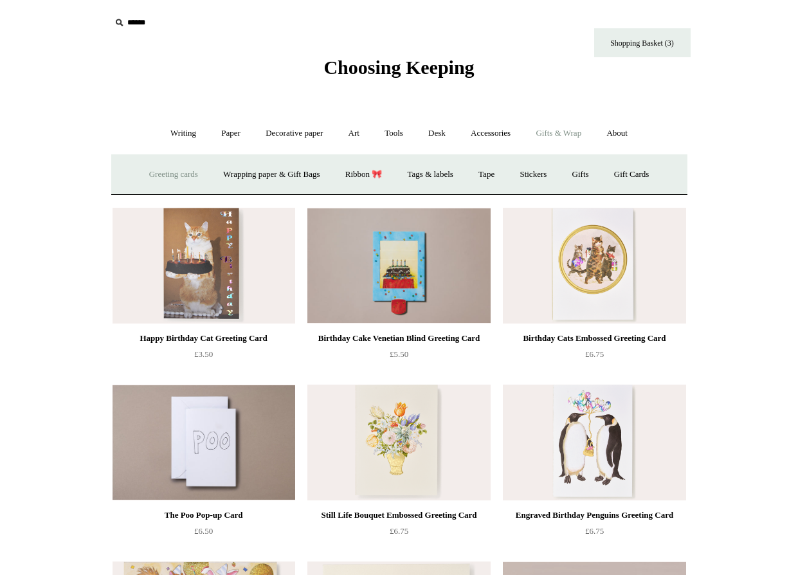
click at [181, 164] on link "Greeting cards +" at bounding box center [174, 175] width 72 height 34
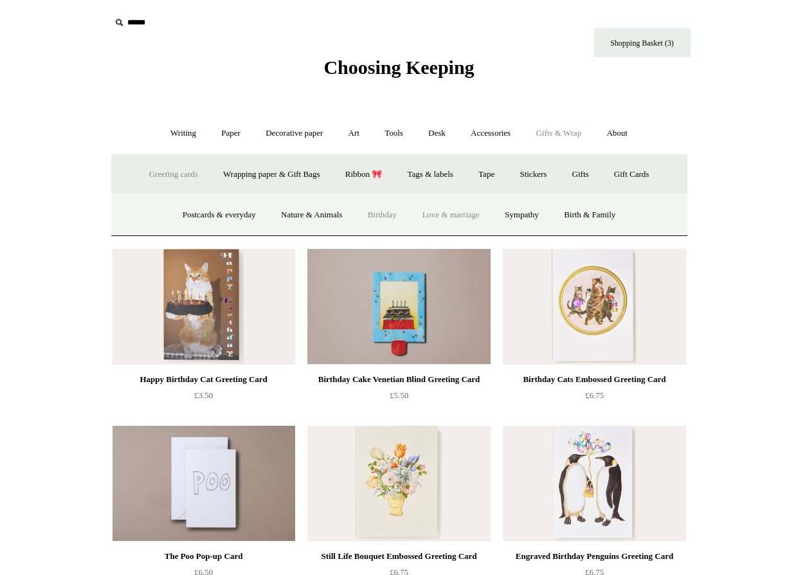
click at [461, 205] on link "Love & marriage" at bounding box center [450, 215] width 81 height 34
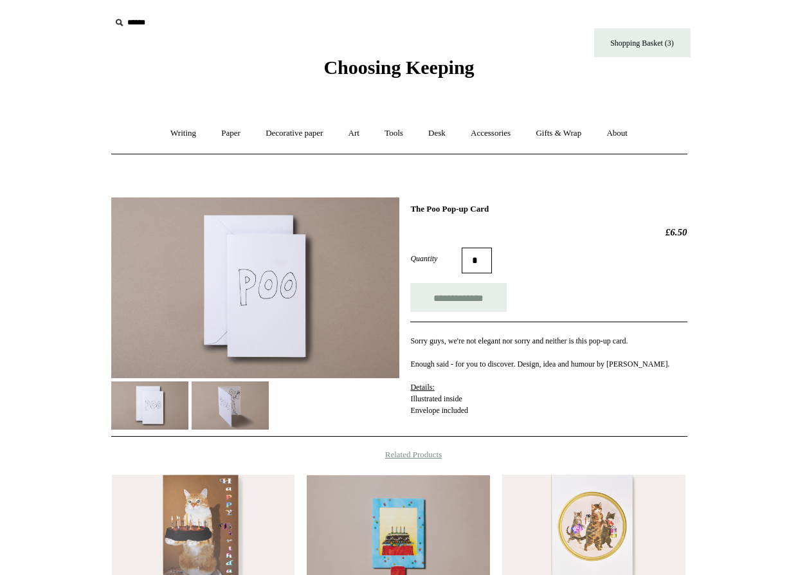
click at [244, 403] on img at bounding box center [230, 406] width 77 height 48
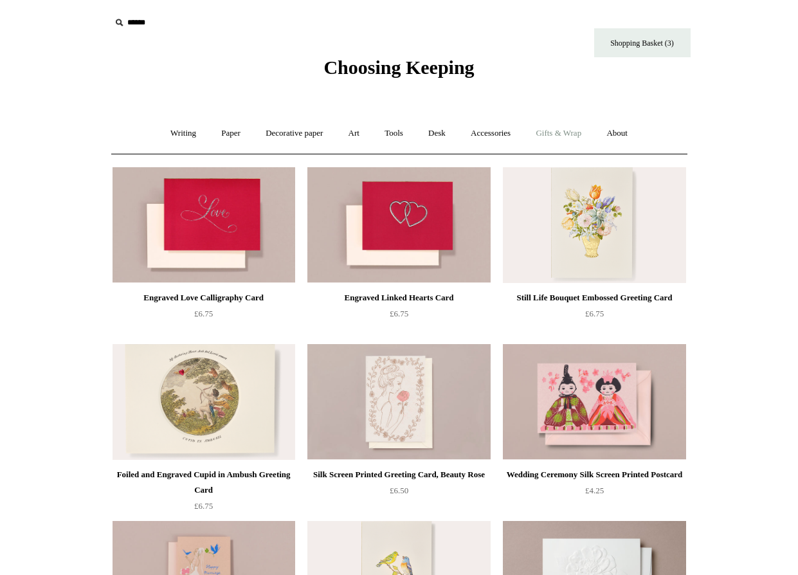
click at [549, 131] on link "Gifts & Wrap +" at bounding box center [558, 133] width 69 height 34
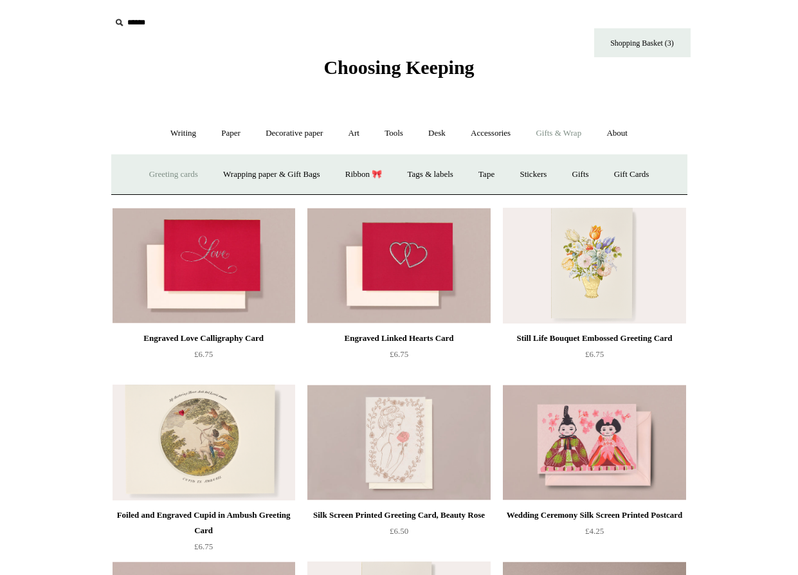
click at [177, 175] on link "Greeting cards +" at bounding box center [174, 175] width 72 height 34
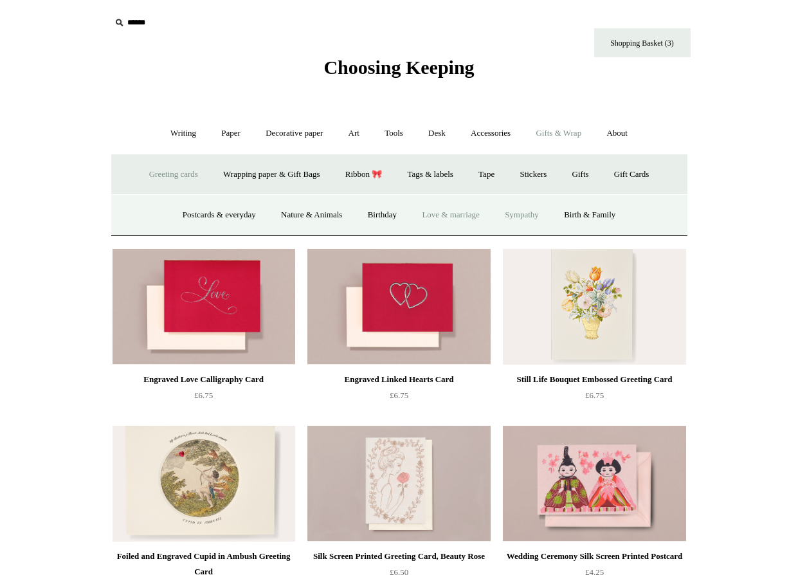
click at [512, 216] on link "Sympathy" at bounding box center [521, 215] width 57 height 34
